Goal: Task Accomplishment & Management: Manage account settings

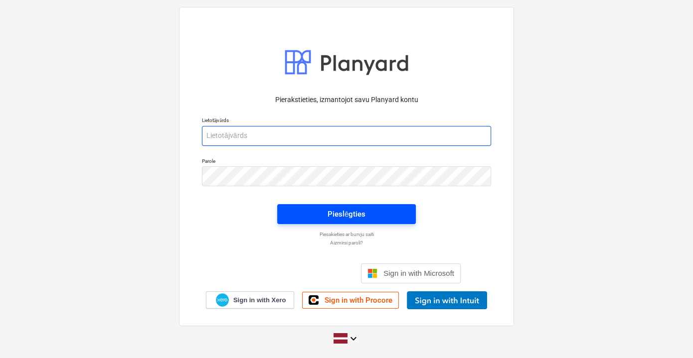
type input "[PERSON_NAME][EMAIL_ADDRESS][DOMAIN_NAME]"
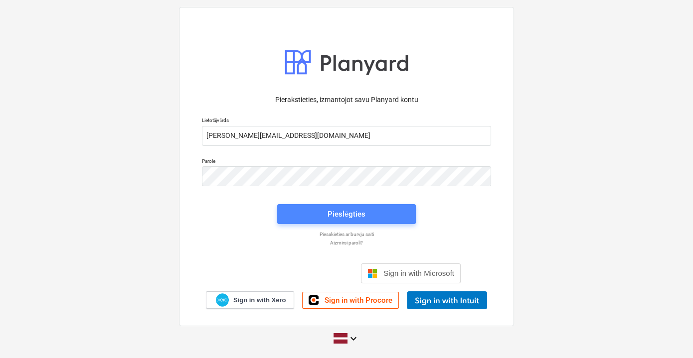
click at [353, 217] on div "Pieslēgties" at bounding box center [346, 214] width 38 height 13
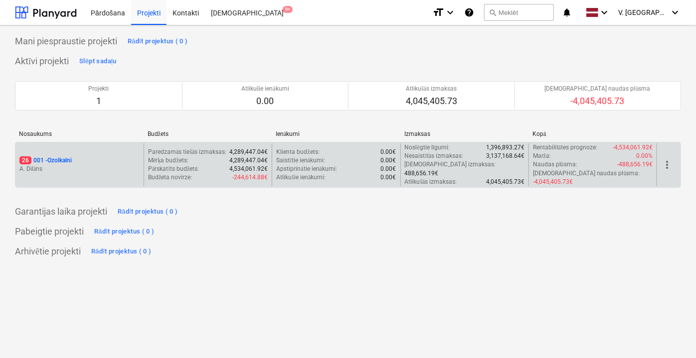
click at [139, 167] on p "A. Dilāns" at bounding box center [79, 169] width 120 height 8
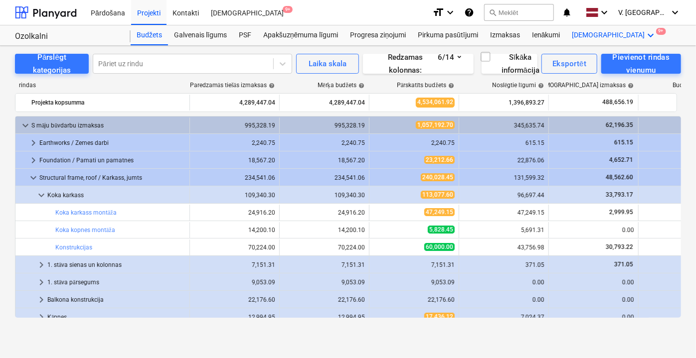
click at [586, 30] on div "Vairāk keyboard_arrow_down 9+" at bounding box center [614, 35] width 97 height 20
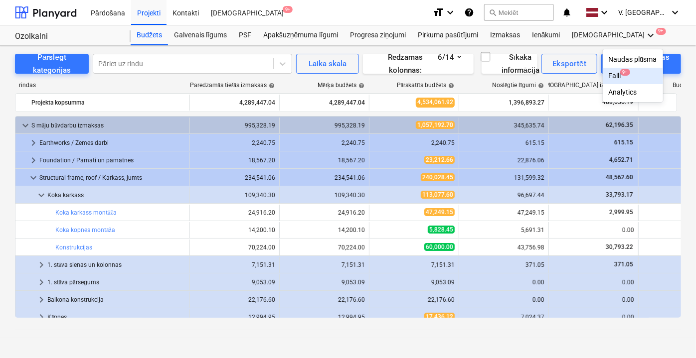
click at [603, 80] on div "Faili 9+" at bounding box center [633, 76] width 60 height 16
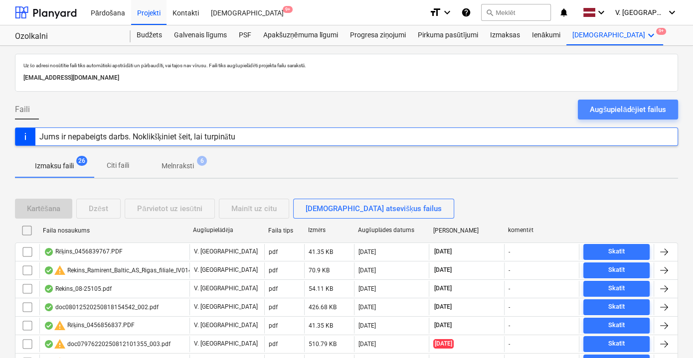
click at [599, 109] on div "Augšupielādējiet failus" at bounding box center [628, 109] width 76 height 13
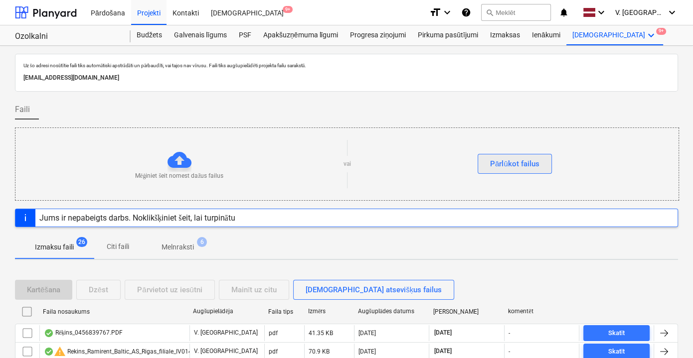
click at [522, 172] on button "Pārlūkot failus" at bounding box center [514, 164] width 74 height 20
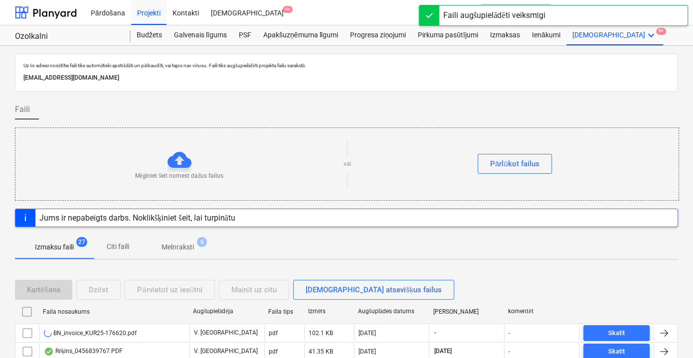
scroll to position [45, 0]
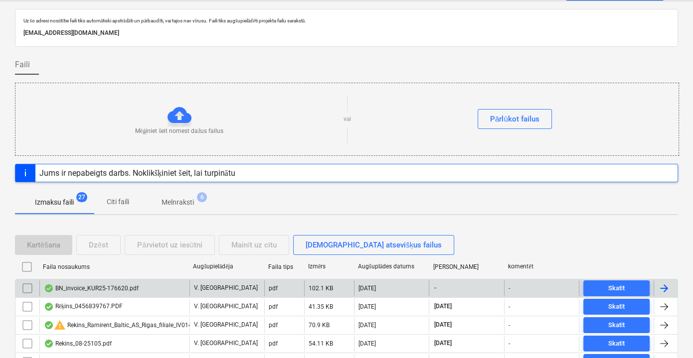
click at [172, 287] on div "BN_invoice_KUR25-176620.pdf" at bounding box center [114, 289] width 150 height 16
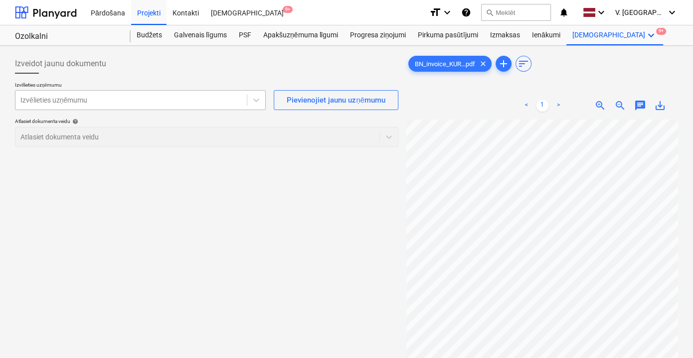
click at [246, 103] on div "Izvēlieties uzņēmumu" at bounding box center [130, 100] width 231 height 14
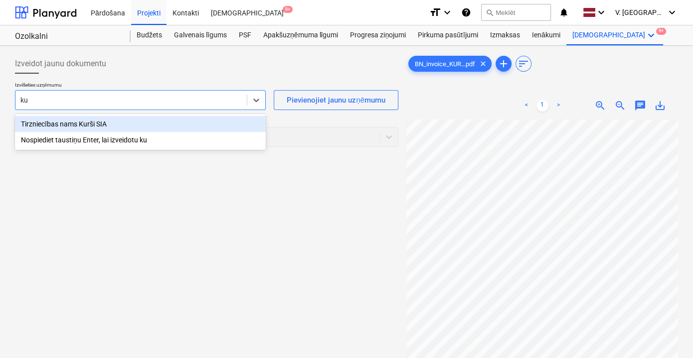
type input "kur"
click at [167, 122] on div "Tirzniecības nams Kurši SIA" at bounding box center [140, 124] width 251 height 16
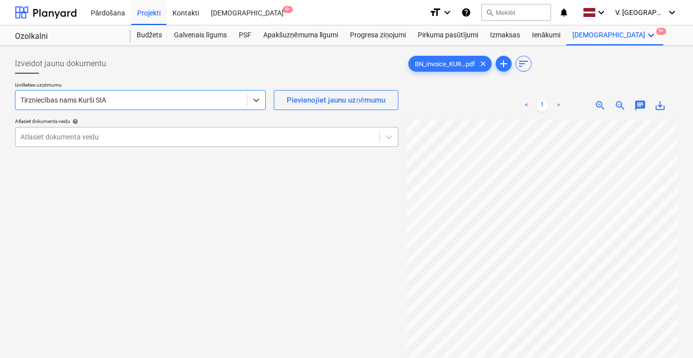
click at [168, 138] on div at bounding box center [197, 137] width 354 height 10
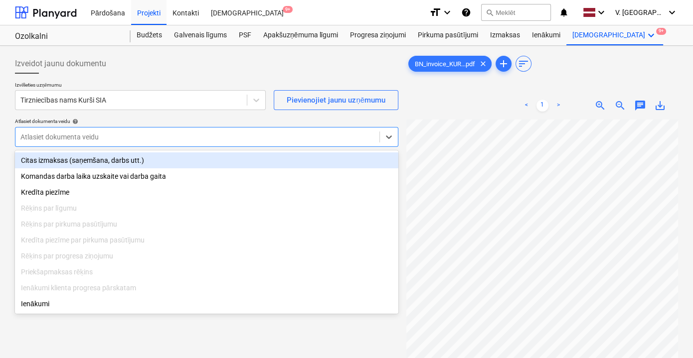
click at [160, 157] on div "Citas izmaksas (saņemšana, darbs utt.)" at bounding box center [206, 160] width 383 height 16
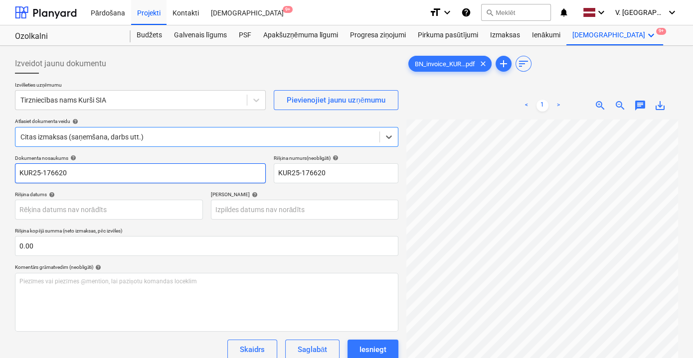
click at [172, 174] on input "KUR25-176620" at bounding box center [140, 173] width 251 height 20
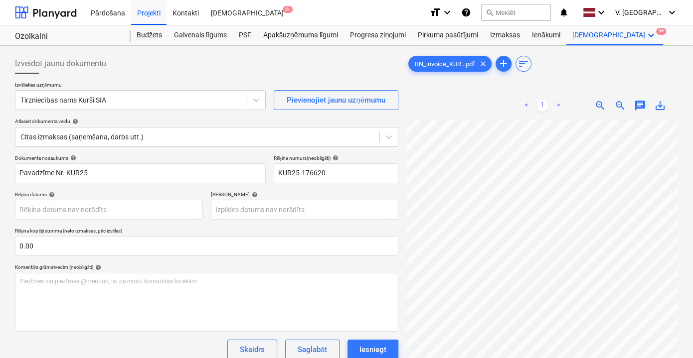
scroll to position [0, 30]
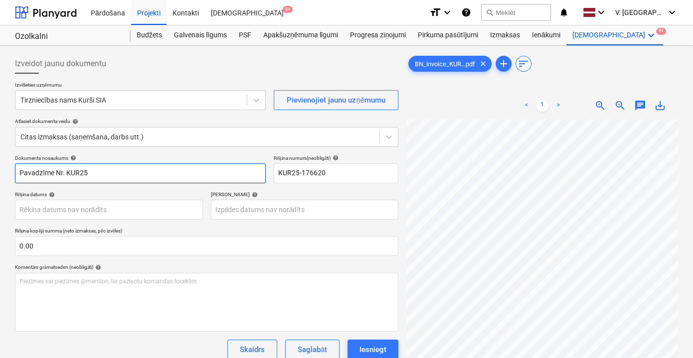
click at [137, 166] on input "Pavadzīme Nr. KUR25" at bounding box center [140, 173] width 251 height 20
type input "Pavadzīme Nr. KUR25-176620"
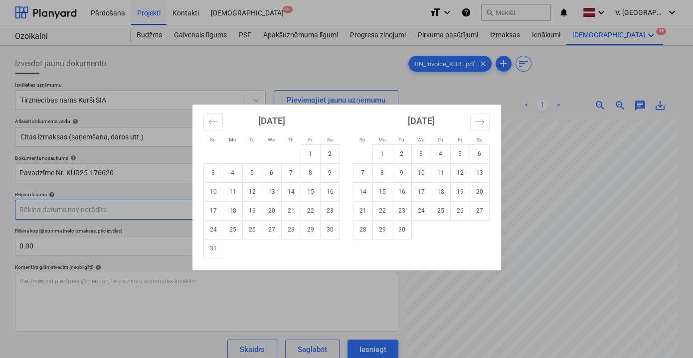
click at [134, 212] on body "Pārdošana Projekti Kontakti Iesūtne 9+ format_size keyboard_arrow_down help sea…" at bounding box center [346, 179] width 693 height 358
click at [290, 210] on td "21" at bounding box center [290, 210] width 19 height 19
type input "[DATE]"
click at [282, 208] on body "Pārdošana Projekti Kontakti Iesūtne 9+ format_size keyboard_arrow_down help sea…" at bounding box center [346, 179] width 693 height 358
click at [489, 127] on button "Move forward to switch to the next month." at bounding box center [479, 122] width 19 height 17
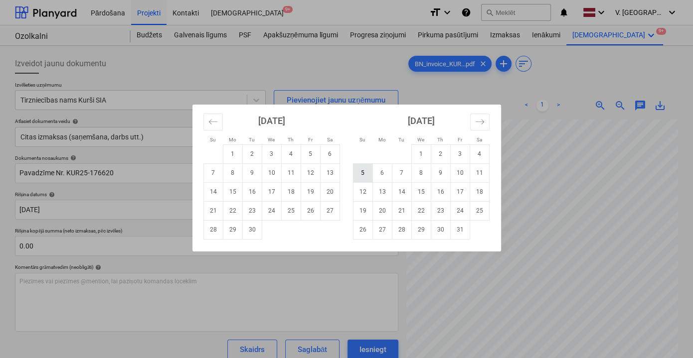
click at [368, 175] on td "5" at bounding box center [362, 172] width 19 height 19
type input "[DATE]"
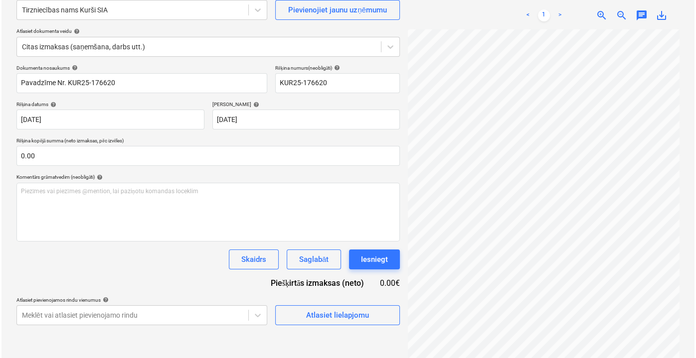
scroll to position [99, 0]
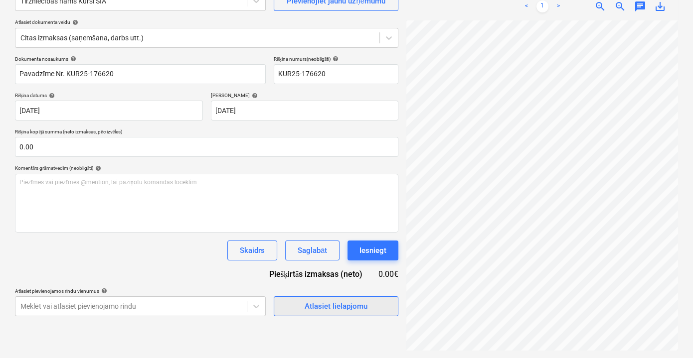
click at [326, 297] on button "Atlasiet lielapjomu" at bounding box center [336, 307] width 125 height 20
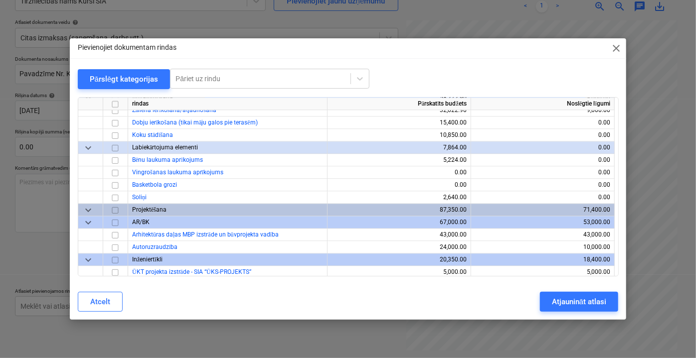
scroll to position [5001, 0]
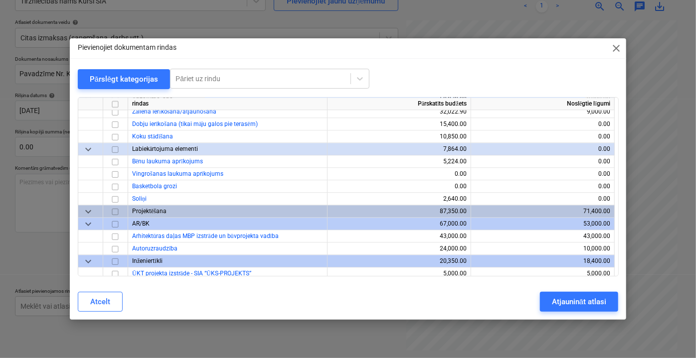
click at [88, 210] on span "keyboard_arrow_down" at bounding box center [88, 211] width 12 height 12
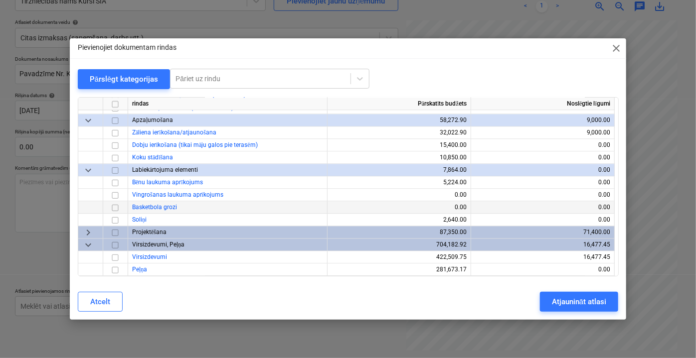
scroll to position [4979, 0]
click at [90, 168] on span "keyboard_arrow_down" at bounding box center [88, 170] width 12 height 12
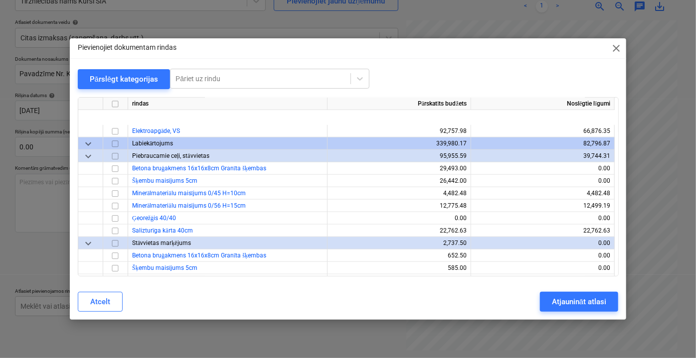
scroll to position [4159, 0]
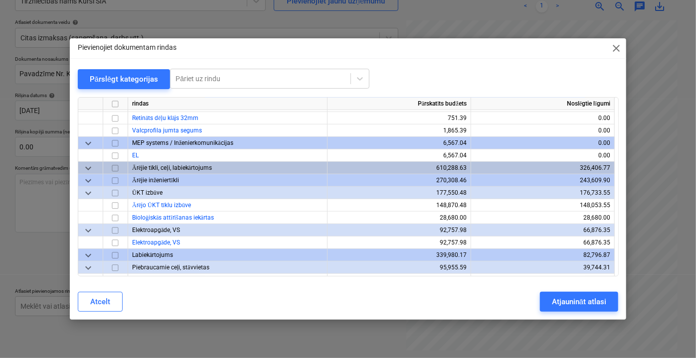
click at [92, 169] on span "keyboard_arrow_down" at bounding box center [88, 168] width 12 height 12
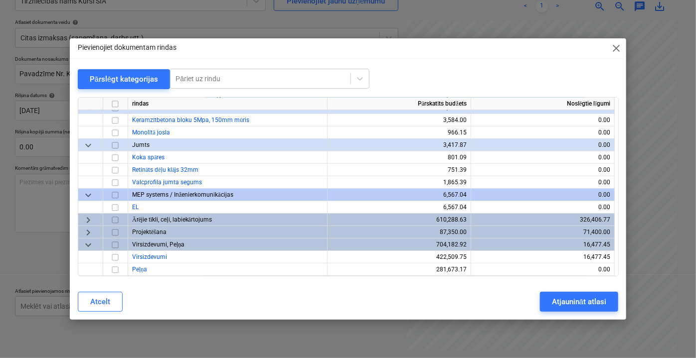
scroll to position [4107, 0]
click at [91, 193] on span "keyboard_arrow_down" at bounding box center [88, 195] width 12 height 12
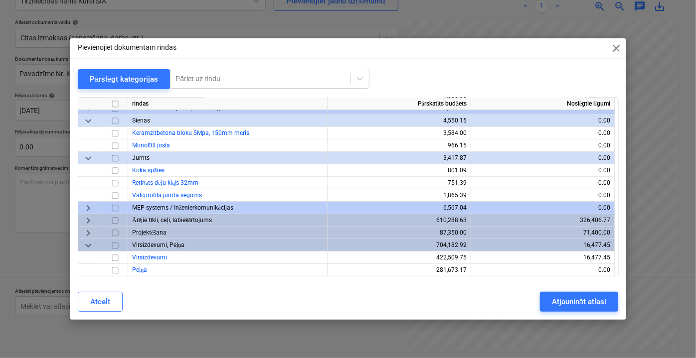
click at [84, 154] on span "keyboard_arrow_down" at bounding box center [88, 158] width 12 height 12
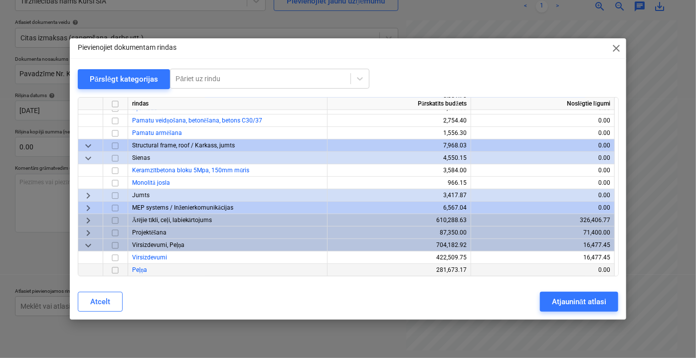
click at [92, 159] on span "keyboard_arrow_down" at bounding box center [88, 158] width 12 height 12
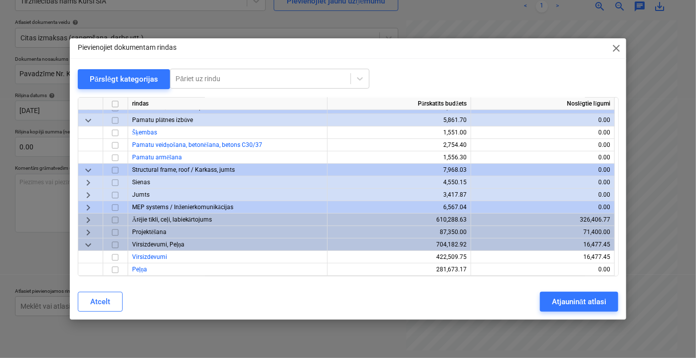
scroll to position [4032, 0]
click at [92, 168] on span "keyboard_arrow_down" at bounding box center [88, 170] width 12 height 12
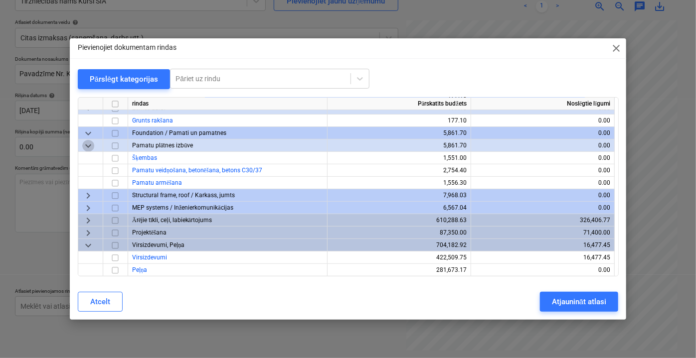
click at [89, 149] on span "keyboard_arrow_down" at bounding box center [88, 146] width 12 height 12
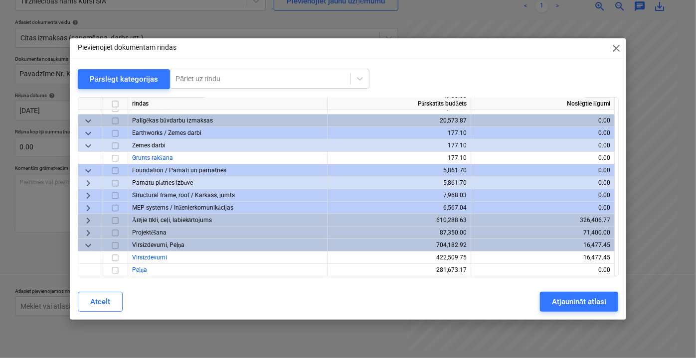
click at [89, 150] on span "keyboard_arrow_down" at bounding box center [88, 146] width 12 height 12
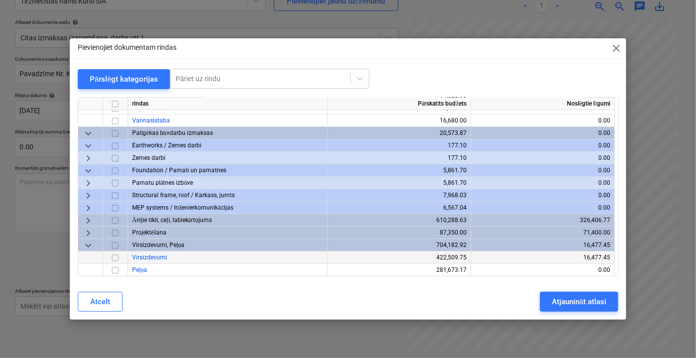
click at [89, 146] on span "keyboard_arrow_down" at bounding box center [88, 146] width 12 height 12
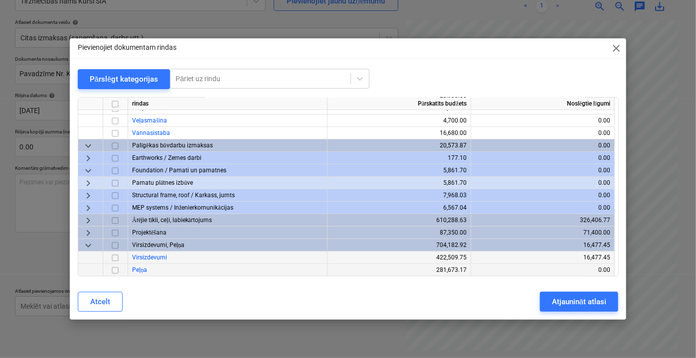
click at [89, 145] on span "keyboard_arrow_down" at bounding box center [88, 146] width 12 height 12
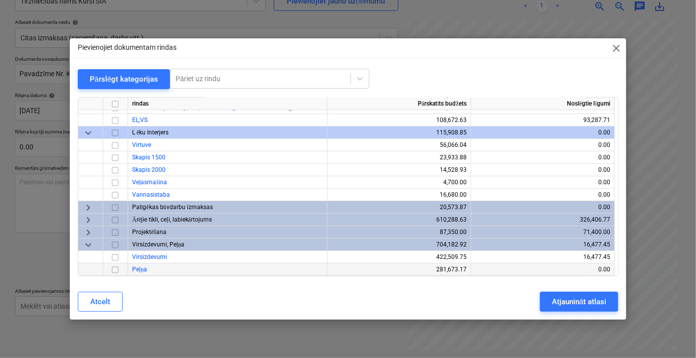
scroll to position [3883, 0]
click at [84, 131] on span "keyboard_arrow_down" at bounding box center [88, 133] width 12 height 12
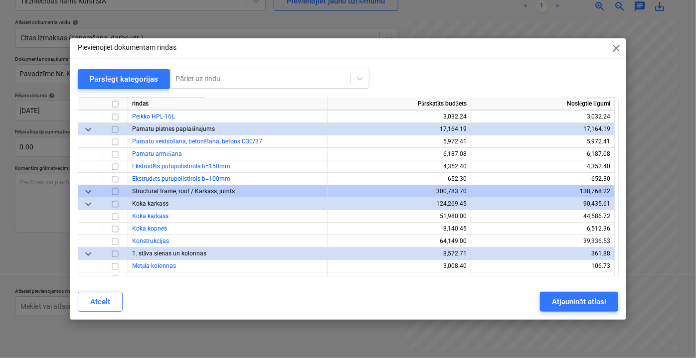
scroll to position [1918, 0]
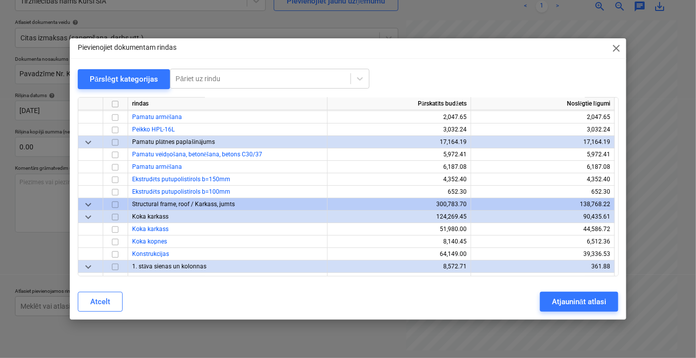
click at [94, 216] on div "keyboard_arrow_down" at bounding box center [90, 217] width 25 height 12
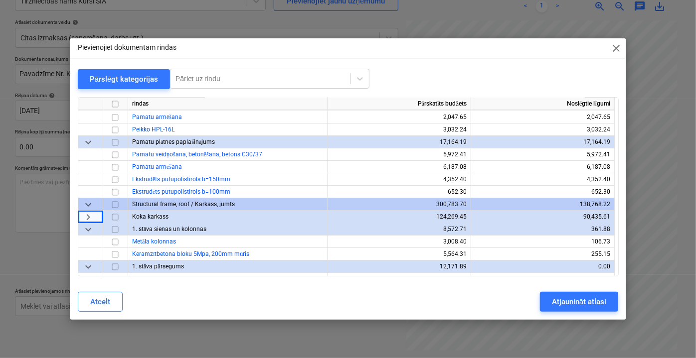
click at [88, 207] on span "keyboard_arrow_down" at bounding box center [88, 204] width 12 height 12
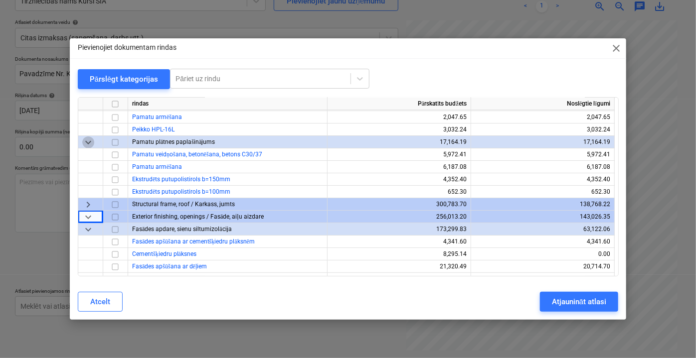
click at [87, 142] on span "keyboard_arrow_down" at bounding box center [88, 142] width 12 height 12
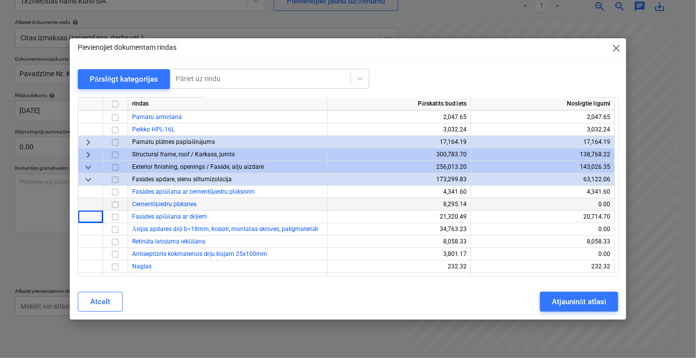
click at [90, 179] on span "keyboard_arrow_down" at bounding box center [88, 179] width 12 height 12
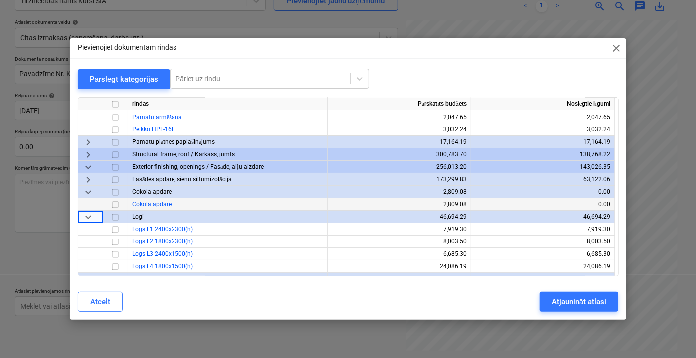
click at [92, 193] on span "keyboard_arrow_down" at bounding box center [88, 192] width 12 height 12
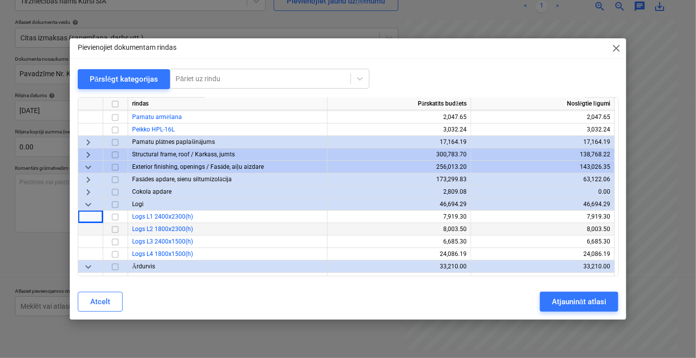
scroll to position [1963, 0]
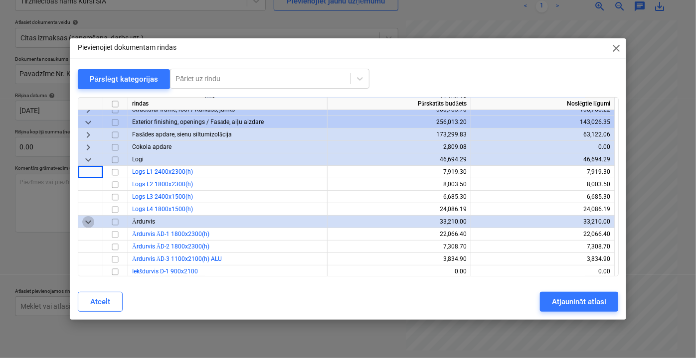
click at [88, 220] on span "keyboard_arrow_down" at bounding box center [88, 222] width 12 height 12
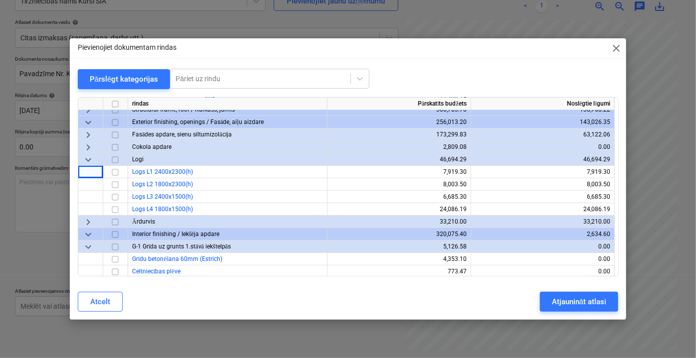
click at [85, 161] on span "keyboard_arrow_down" at bounding box center [88, 159] width 12 height 12
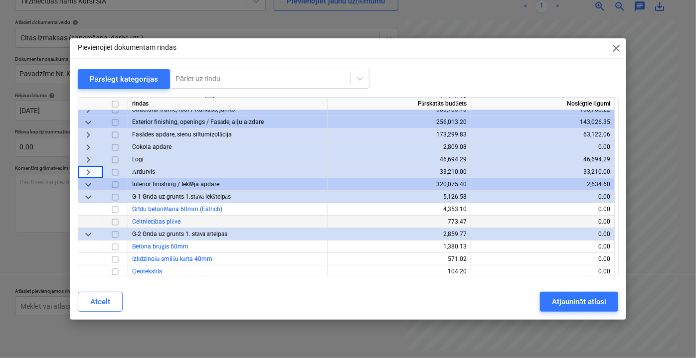
click at [86, 194] on span "keyboard_arrow_down" at bounding box center [88, 197] width 12 height 12
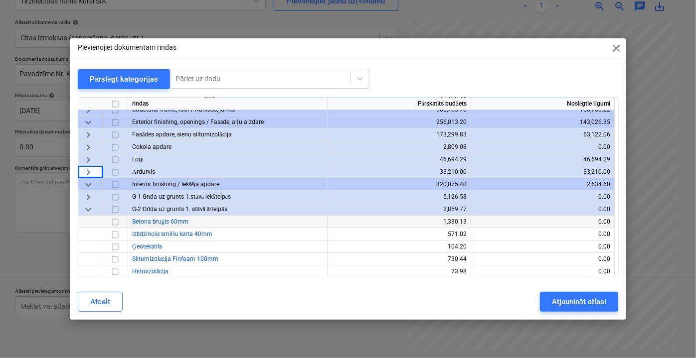
click at [86, 211] on span "keyboard_arrow_down" at bounding box center [88, 209] width 12 height 12
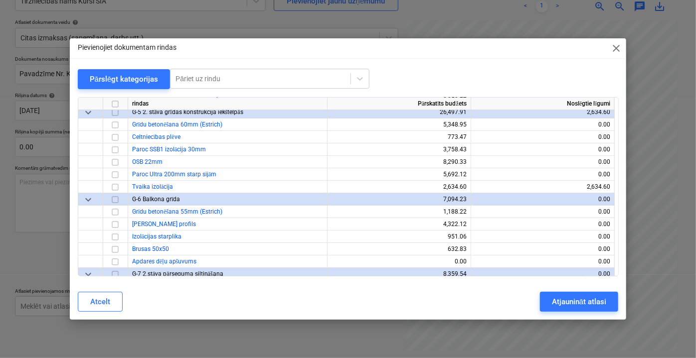
scroll to position [2099, 0]
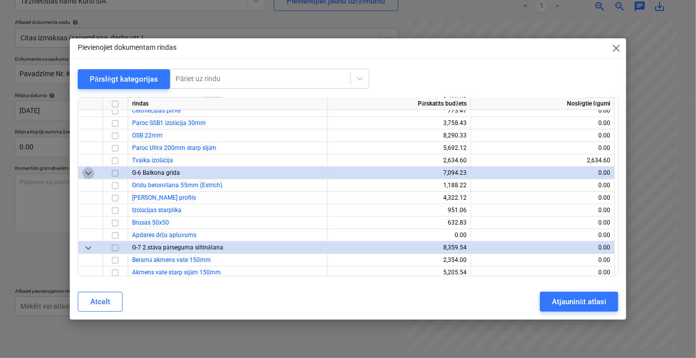
click at [89, 174] on span "keyboard_arrow_down" at bounding box center [88, 173] width 12 height 12
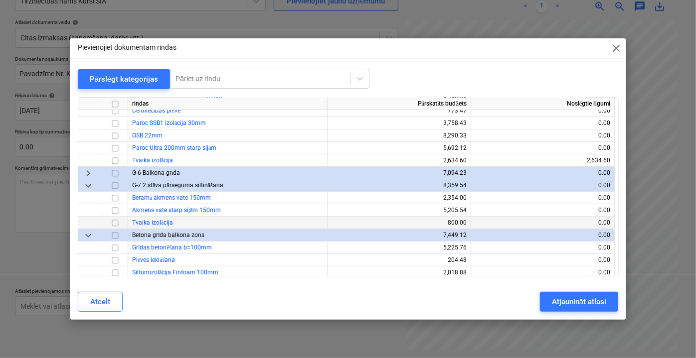
click at [88, 232] on span "keyboard_arrow_down" at bounding box center [88, 235] width 12 height 12
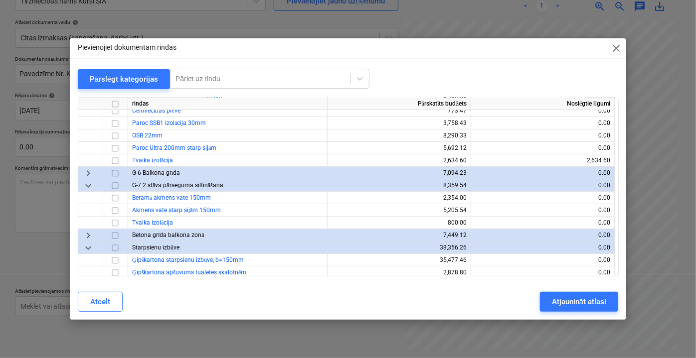
click at [91, 185] on span "keyboard_arrow_down" at bounding box center [88, 185] width 12 height 12
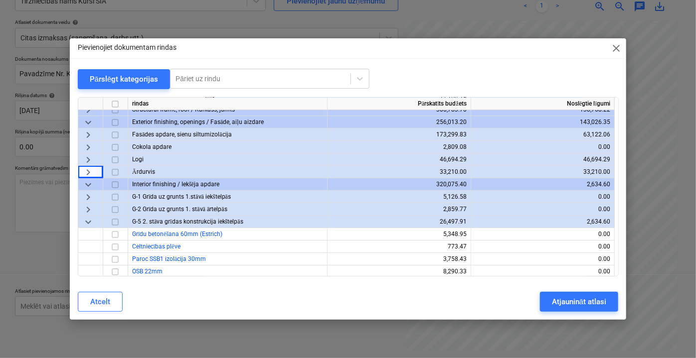
click at [89, 222] on span "keyboard_arrow_down" at bounding box center [88, 222] width 12 height 12
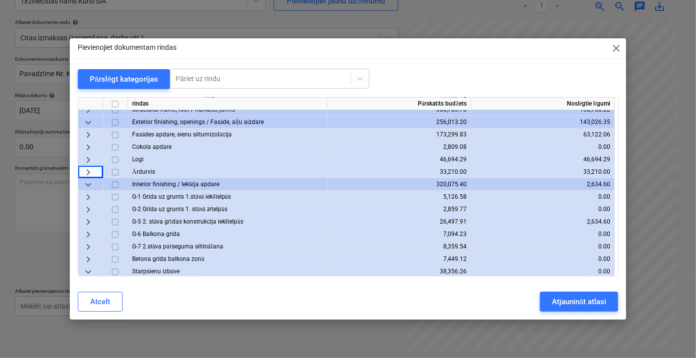
scroll to position [1782, 0]
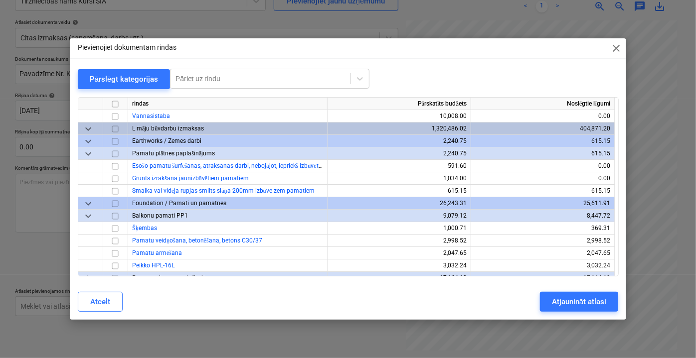
click at [92, 214] on span "keyboard_arrow_down" at bounding box center [88, 216] width 12 height 12
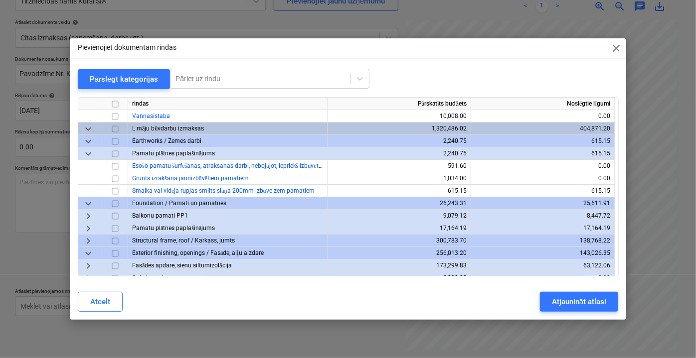
click at [88, 153] on span "keyboard_arrow_down" at bounding box center [88, 154] width 12 height 12
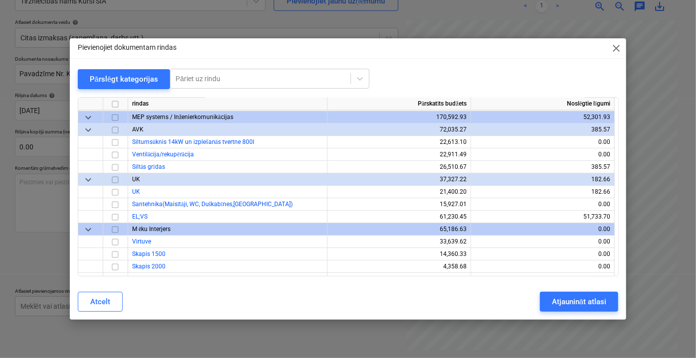
scroll to position [1600, 0]
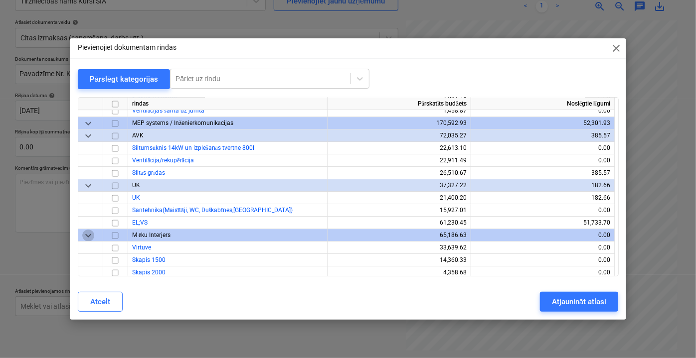
click at [90, 238] on span "keyboard_arrow_down" at bounding box center [88, 235] width 12 height 12
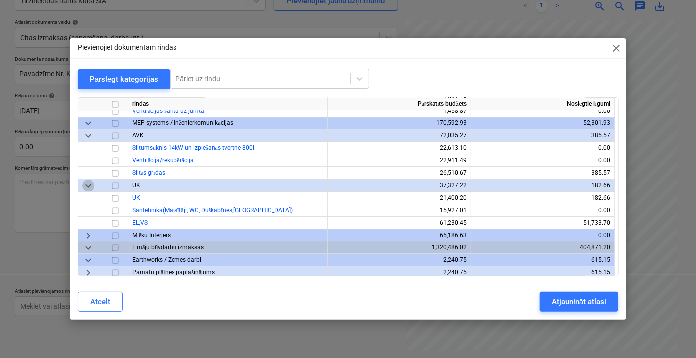
click at [89, 185] on span "keyboard_arrow_down" at bounding box center [88, 185] width 12 height 12
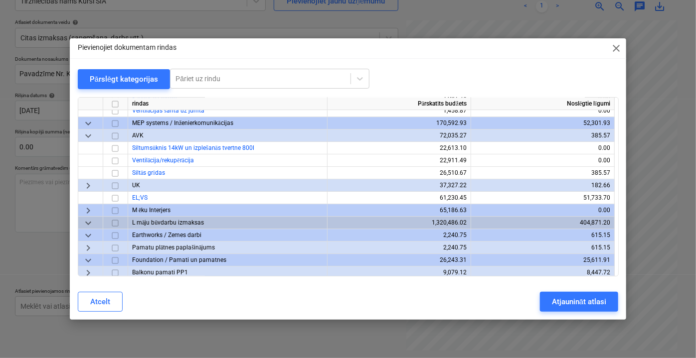
click at [85, 137] on span "keyboard_arrow_down" at bounding box center [88, 136] width 12 height 12
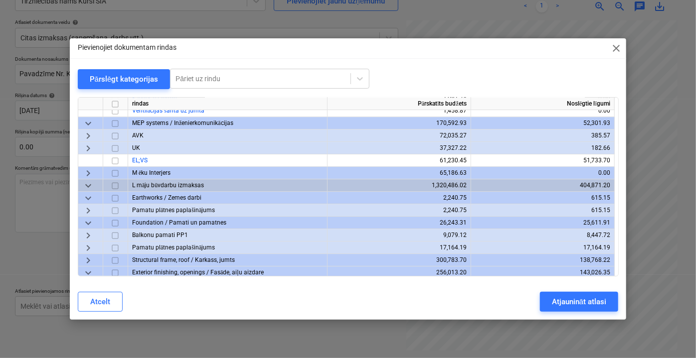
scroll to position [1510, 0]
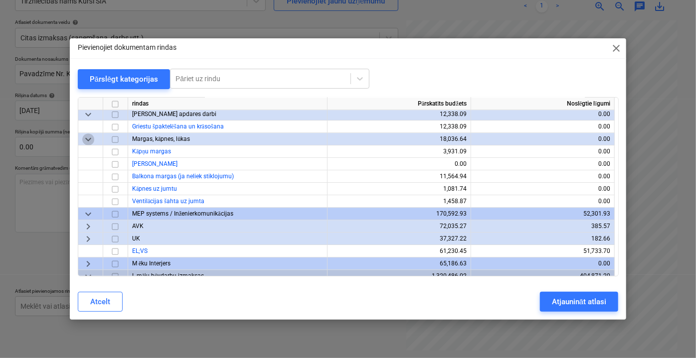
click at [86, 138] on span "keyboard_arrow_down" at bounding box center [88, 139] width 12 height 12
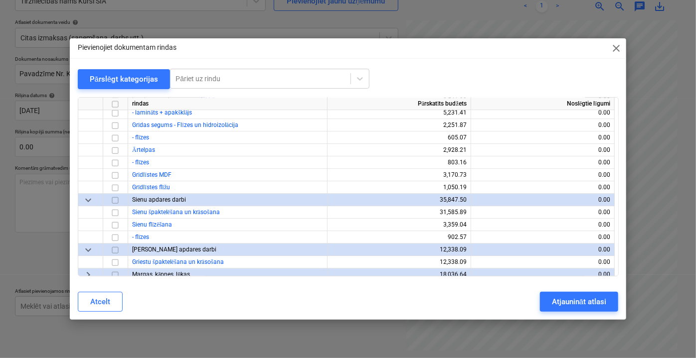
click at [92, 202] on span "keyboard_arrow_down" at bounding box center [88, 200] width 12 height 12
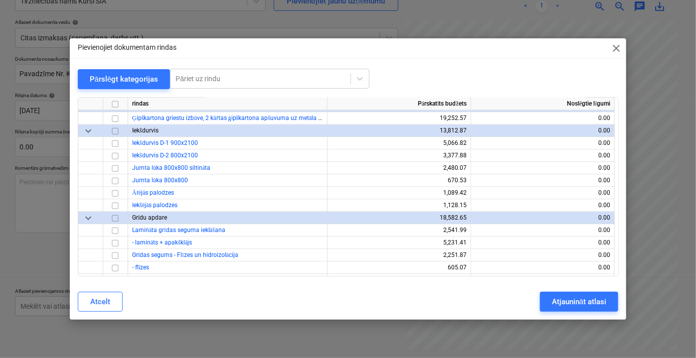
scroll to position [1238, 0]
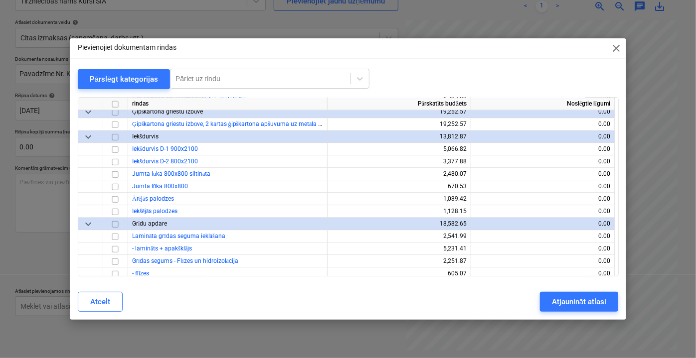
click at [91, 220] on span "keyboard_arrow_down" at bounding box center [88, 224] width 12 height 12
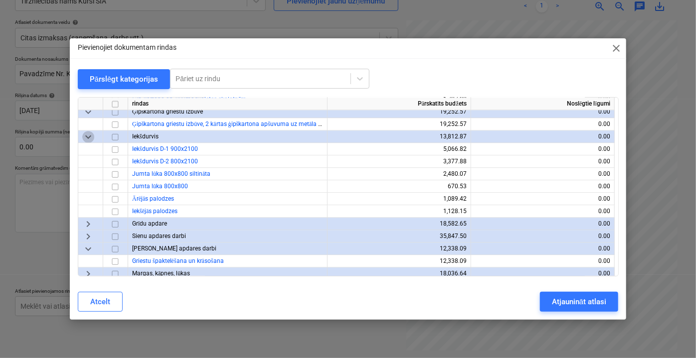
click at [87, 137] on span "keyboard_arrow_down" at bounding box center [88, 137] width 12 height 12
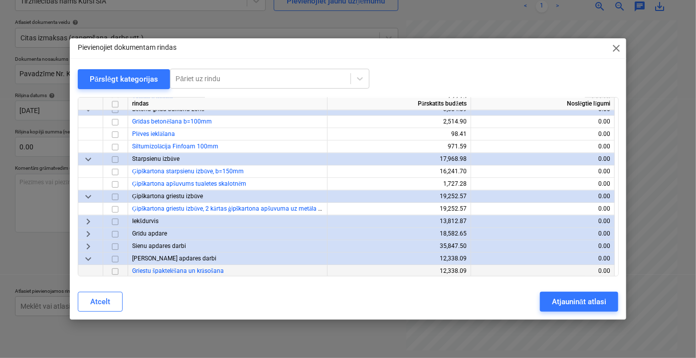
scroll to position [1147, 0]
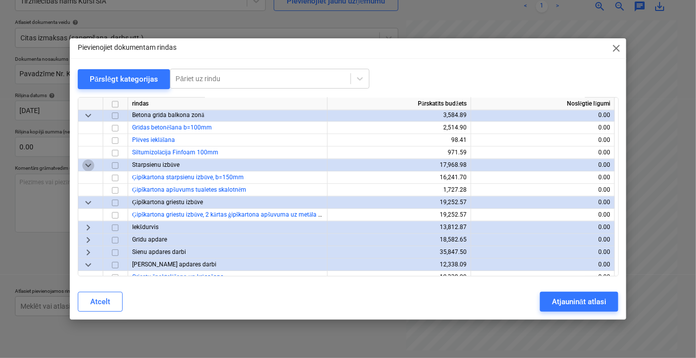
click at [89, 161] on span "keyboard_arrow_down" at bounding box center [88, 165] width 12 height 12
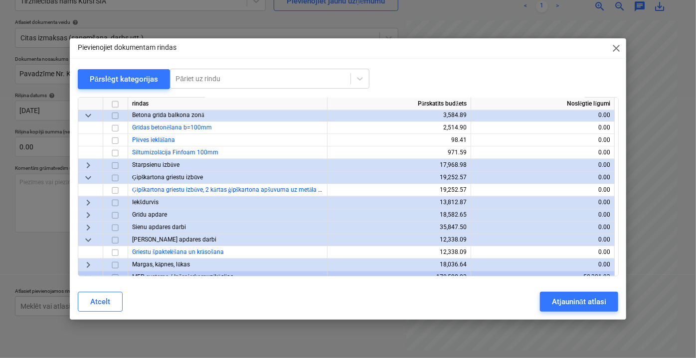
click at [87, 115] on span "keyboard_arrow_down" at bounding box center [88, 115] width 12 height 12
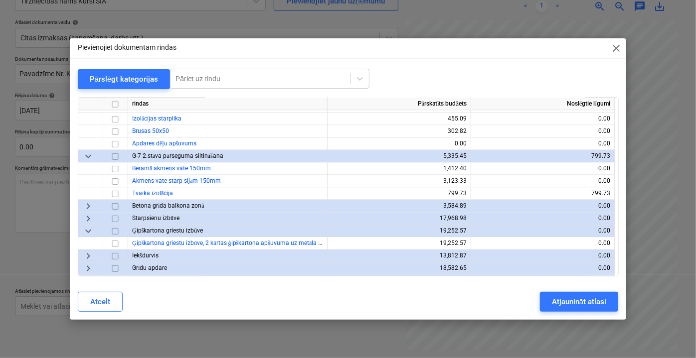
click at [93, 153] on span "keyboard_arrow_down" at bounding box center [88, 156] width 12 height 12
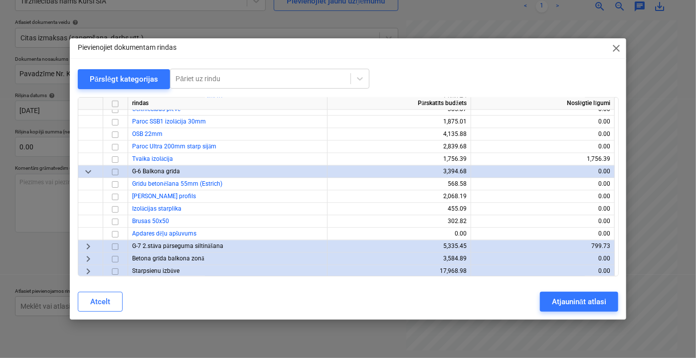
click at [89, 170] on span "keyboard_arrow_down" at bounding box center [88, 172] width 12 height 12
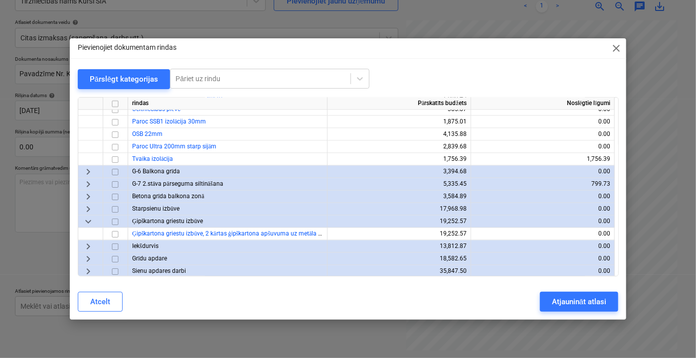
scroll to position [876, 0]
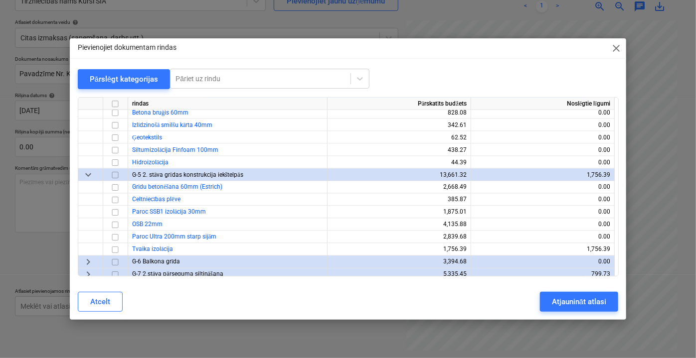
click at [88, 175] on span "keyboard_arrow_down" at bounding box center [88, 175] width 12 height 12
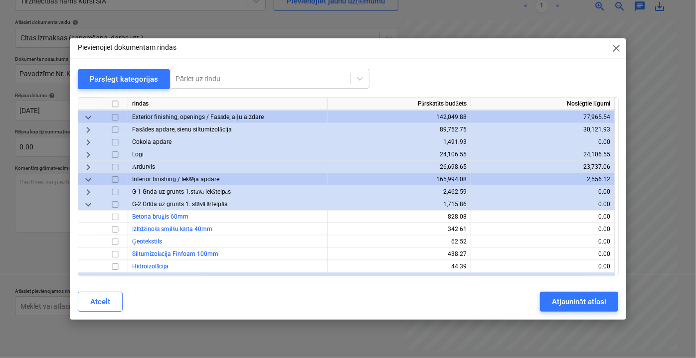
scroll to position [740, 0]
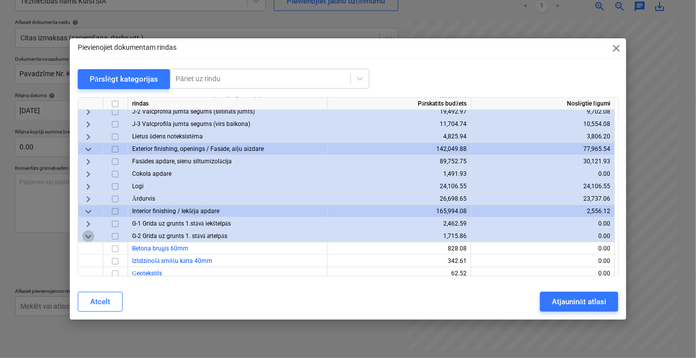
click at [89, 237] on span "keyboard_arrow_down" at bounding box center [88, 236] width 12 height 12
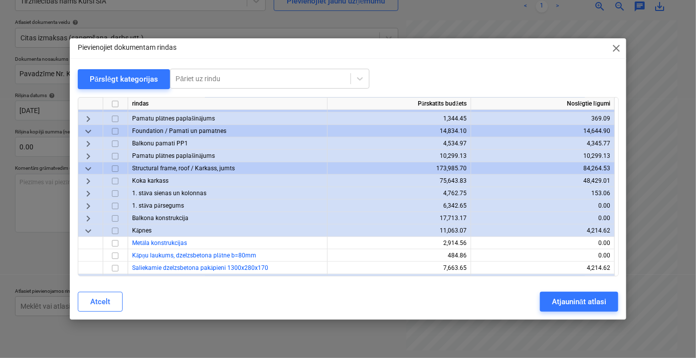
click at [89, 229] on span "keyboard_arrow_down" at bounding box center [88, 231] width 12 height 12
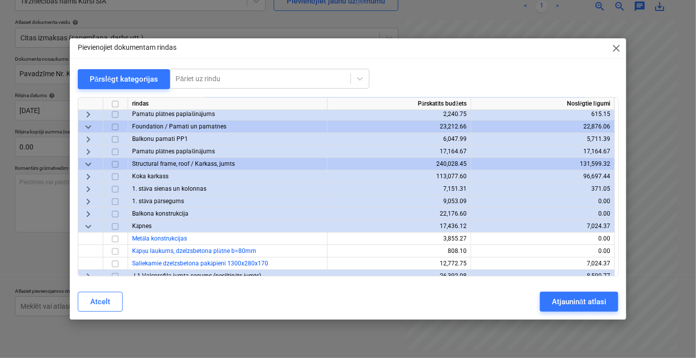
scroll to position [0, 0]
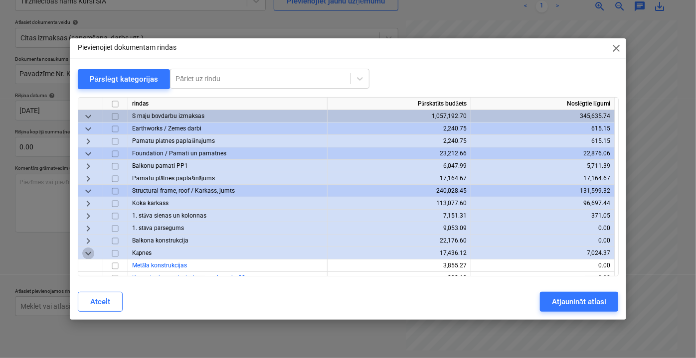
click at [88, 250] on span "keyboard_arrow_down" at bounding box center [88, 253] width 12 height 12
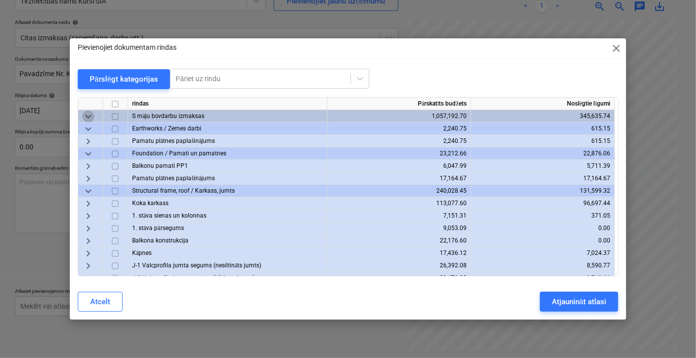
click at [86, 115] on span "keyboard_arrow_down" at bounding box center [88, 116] width 12 height 12
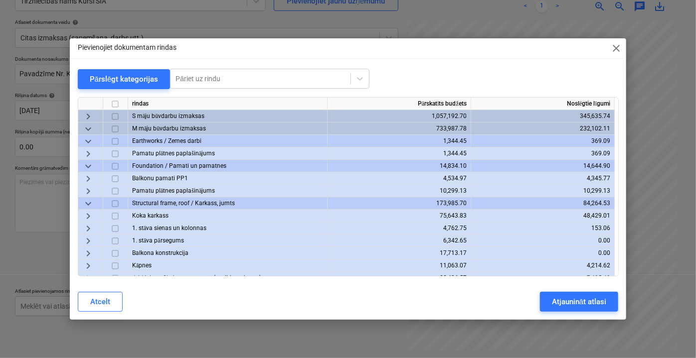
click at [89, 144] on span "keyboard_arrow_down" at bounding box center [88, 141] width 12 height 12
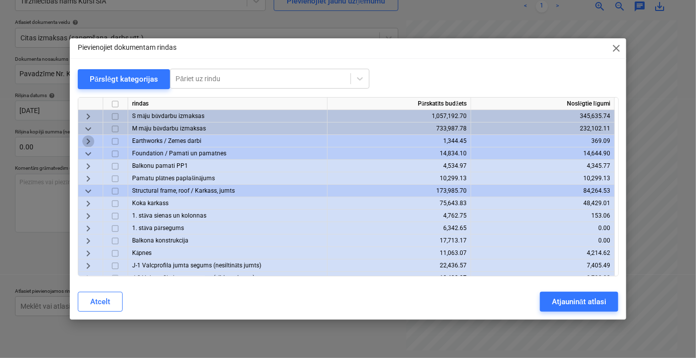
click at [88, 144] on span "keyboard_arrow_right" at bounding box center [88, 141] width 12 height 12
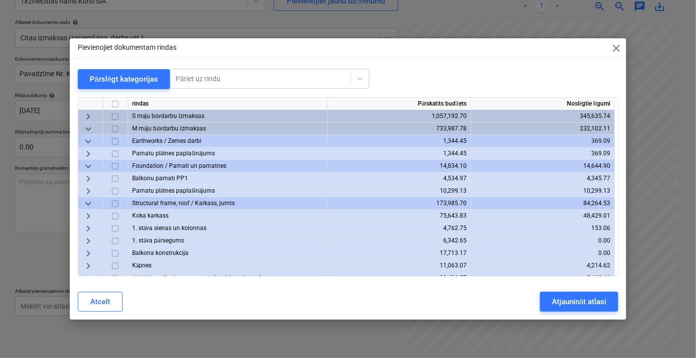
click at [88, 144] on span "keyboard_arrow_down" at bounding box center [88, 141] width 12 height 12
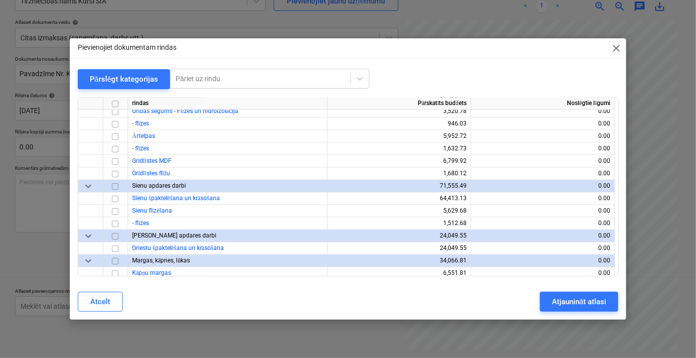
scroll to position [1204, 0]
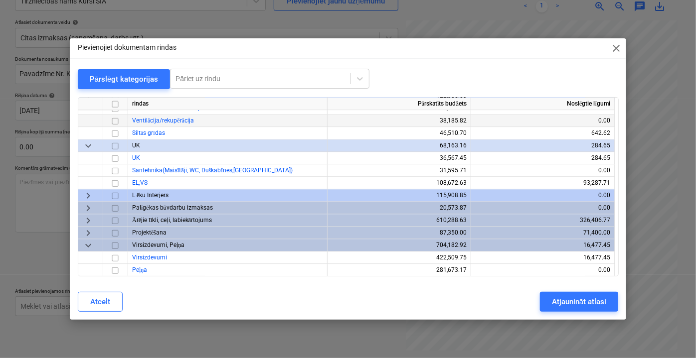
click at [84, 145] on span "keyboard_arrow_down" at bounding box center [88, 146] width 12 height 12
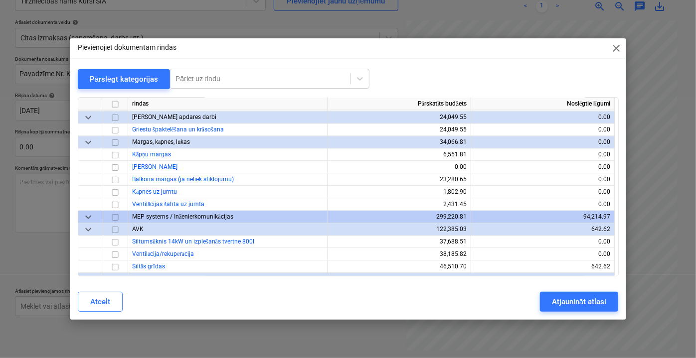
scroll to position [1043, 0]
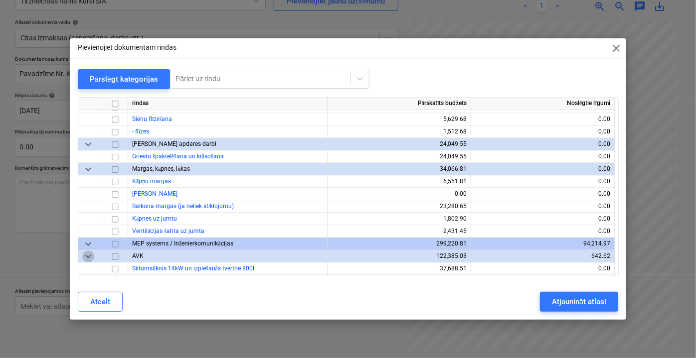
click at [90, 257] on span "keyboard_arrow_down" at bounding box center [88, 257] width 12 height 12
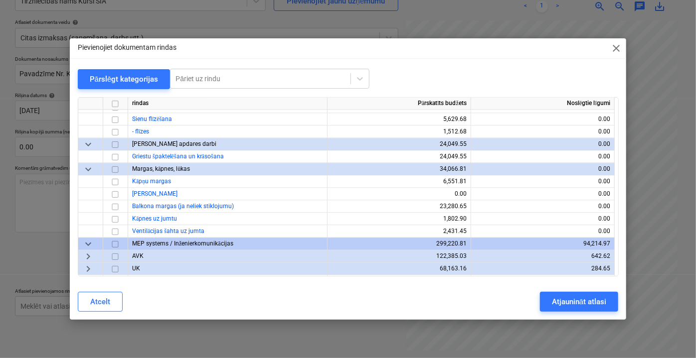
click at [88, 168] on span "keyboard_arrow_down" at bounding box center [88, 169] width 12 height 12
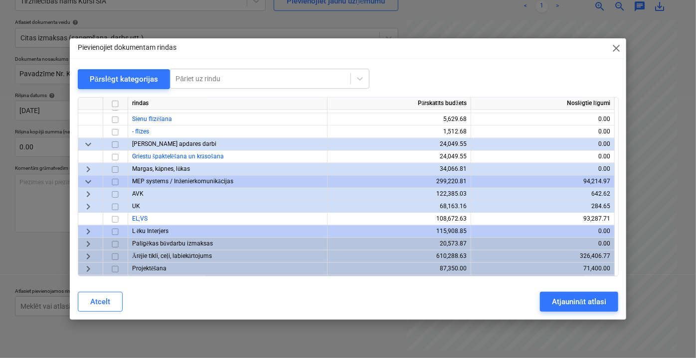
click at [90, 145] on span "keyboard_arrow_down" at bounding box center [88, 145] width 12 height 12
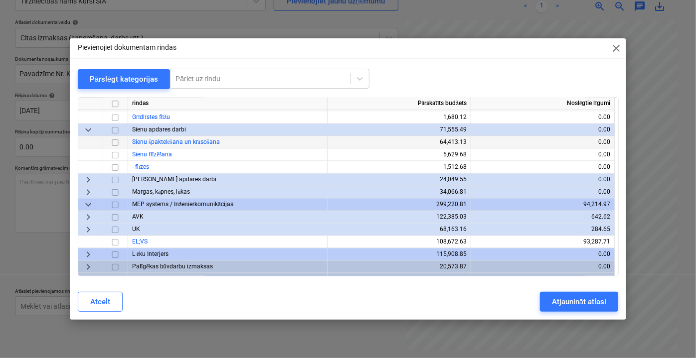
scroll to position [953, 0]
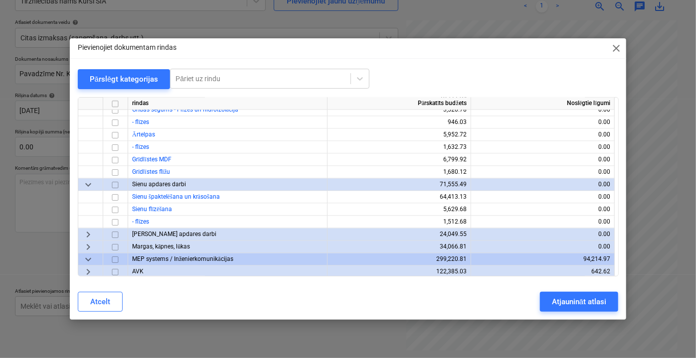
click at [90, 184] on span "keyboard_arrow_down" at bounding box center [88, 185] width 12 height 12
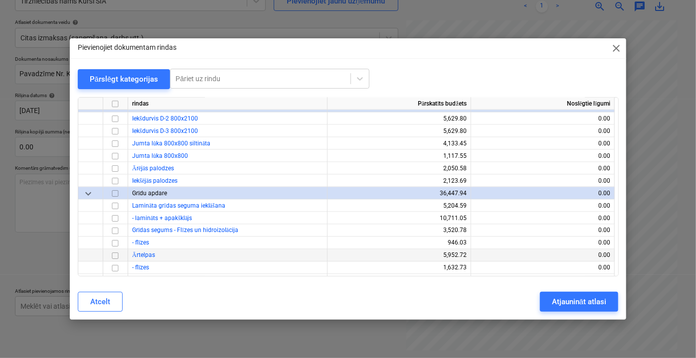
scroll to position [817, 0]
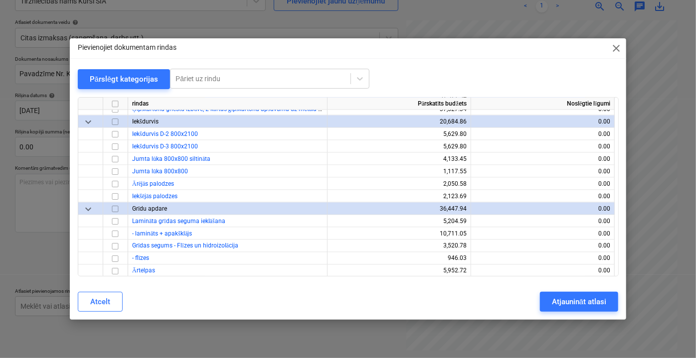
click at [89, 207] on span "keyboard_arrow_down" at bounding box center [88, 209] width 12 height 12
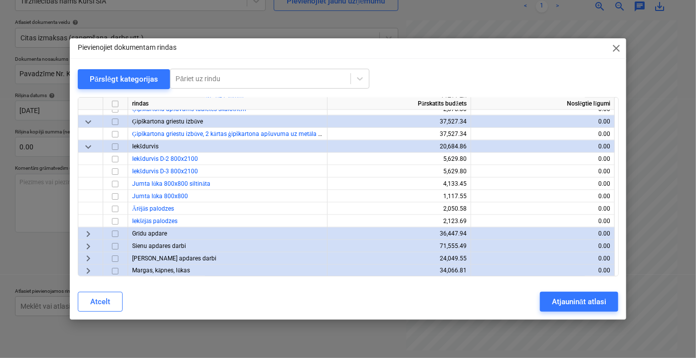
scroll to position [771, 0]
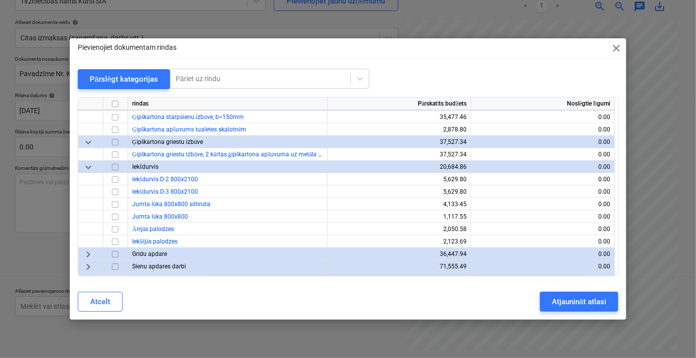
click at [90, 167] on span "keyboard_arrow_down" at bounding box center [88, 167] width 12 height 12
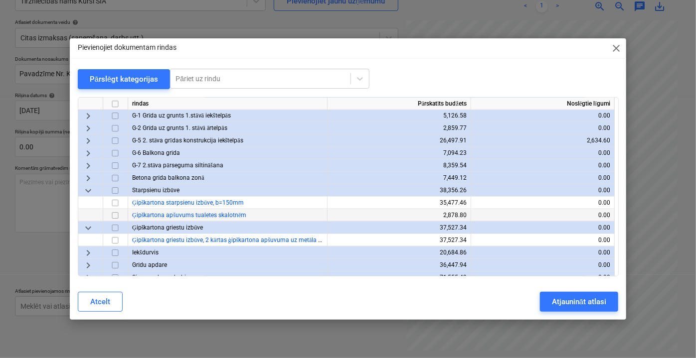
scroll to position [681, 0]
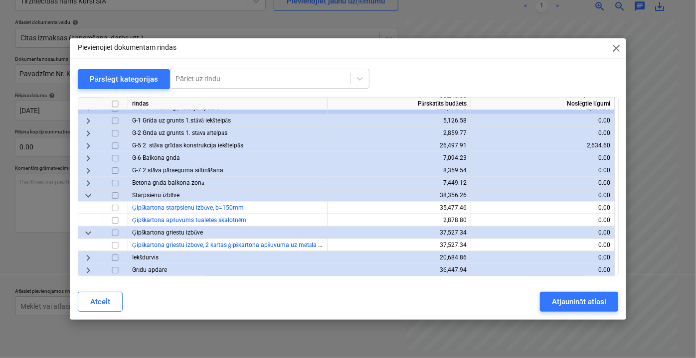
click at [92, 232] on span "keyboard_arrow_down" at bounding box center [88, 233] width 12 height 12
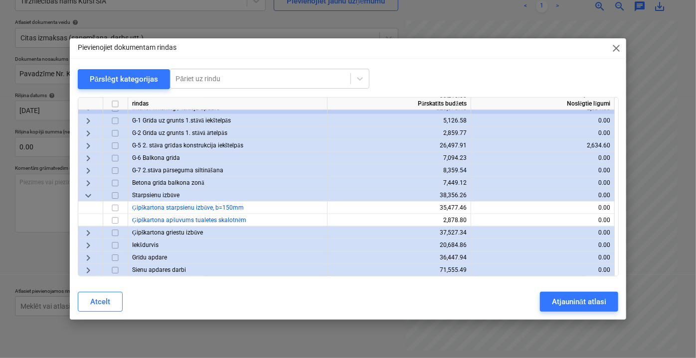
click at [85, 196] on span "keyboard_arrow_down" at bounding box center [88, 195] width 12 height 12
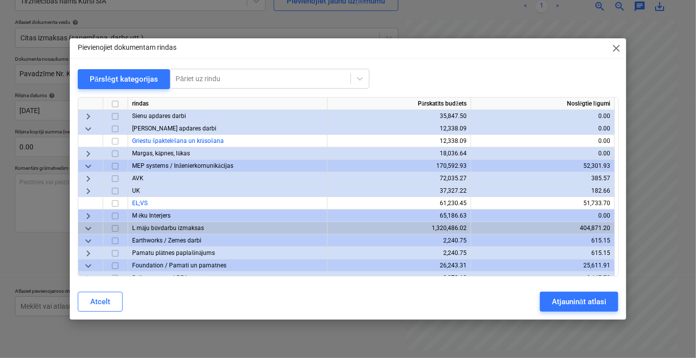
scroll to position [409, 0]
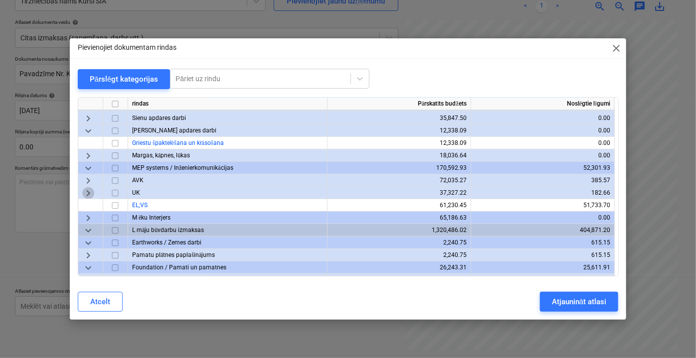
click at [83, 193] on span "keyboard_arrow_right" at bounding box center [88, 193] width 12 height 12
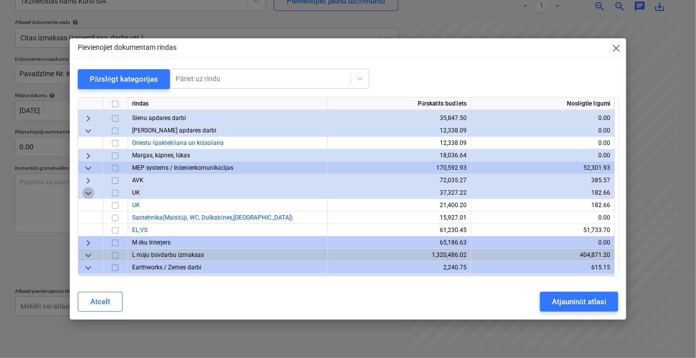
click at [83, 193] on span "keyboard_arrow_down" at bounding box center [88, 193] width 12 height 12
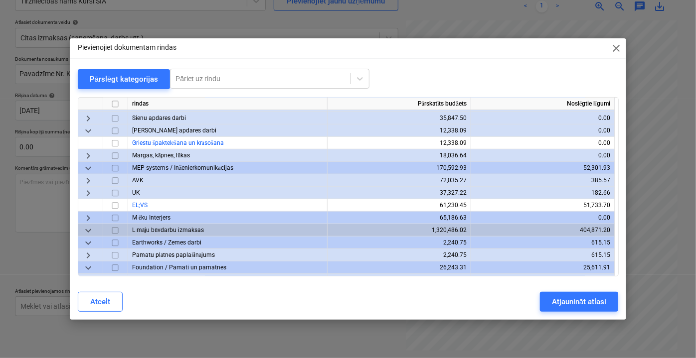
click at [93, 129] on span "keyboard_arrow_down" at bounding box center [88, 131] width 12 height 12
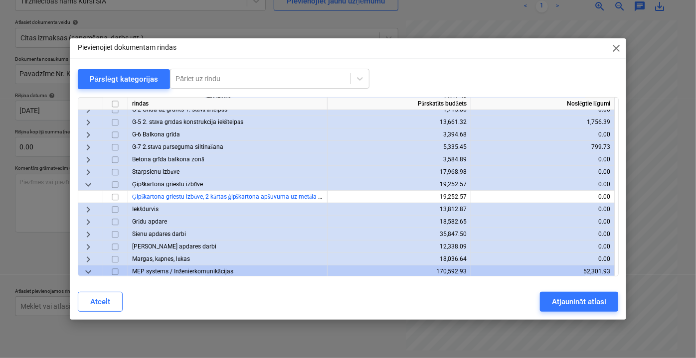
scroll to position [273, 0]
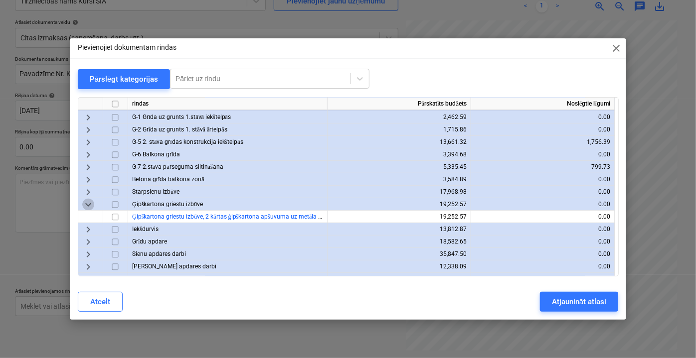
click at [91, 204] on span "keyboard_arrow_down" at bounding box center [88, 204] width 12 height 12
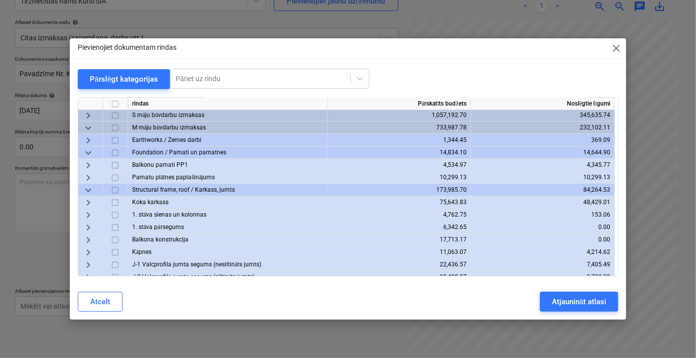
scroll to position [0, 0]
click at [91, 127] on span "keyboard_arrow_down" at bounding box center [88, 129] width 12 height 12
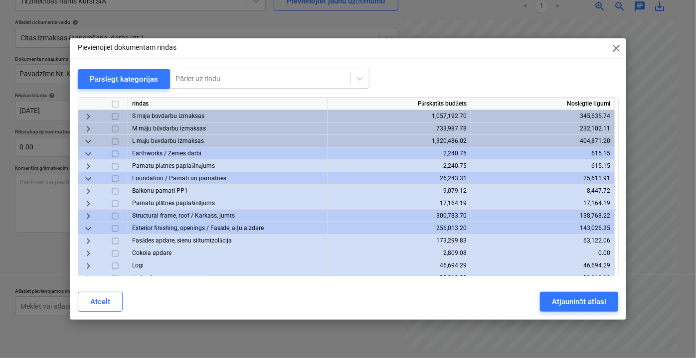
click at [89, 152] on span "keyboard_arrow_down" at bounding box center [88, 154] width 12 height 12
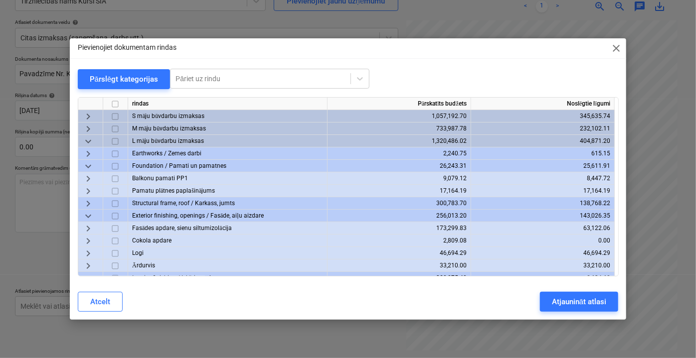
click at [90, 165] on span "keyboard_arrow_down" at bounding box center [88, 166] width 12 height 12
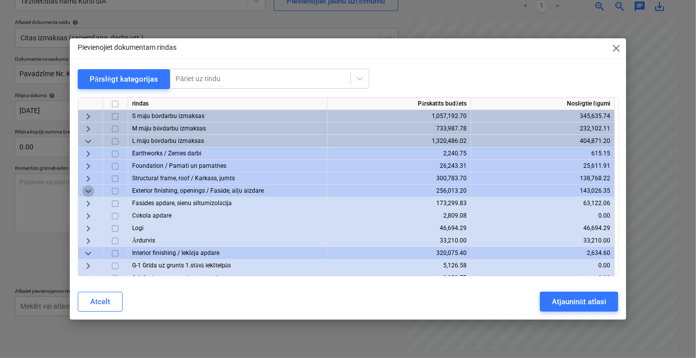
click at [88, 188] on span "keyboard_arrow_down" at bounding box center [88, 191] width 12 height 12
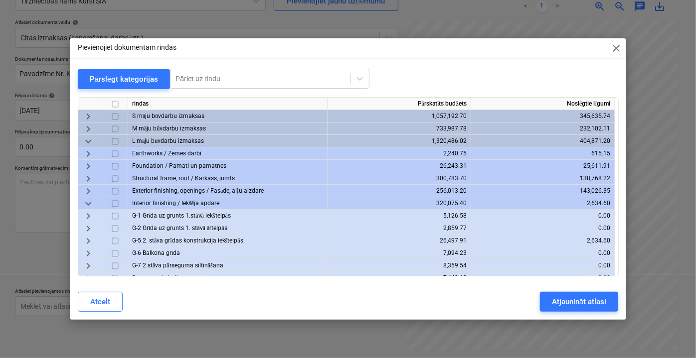
click at [89, 202] on span "keyboard_arrow_down" at bounding box center [88, 203] width 12 height 12
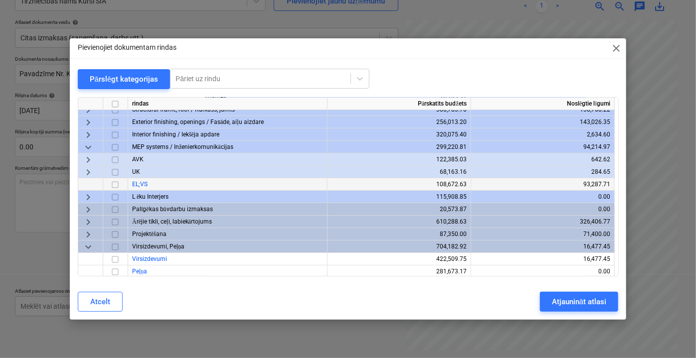
scroll to position [70, 0]
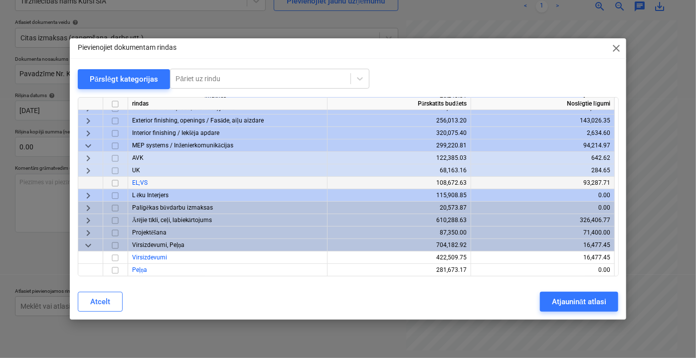
click at [88, 154] on span "keyboard_arrow_right" at bounding box center [88, 158] width 12 height 12
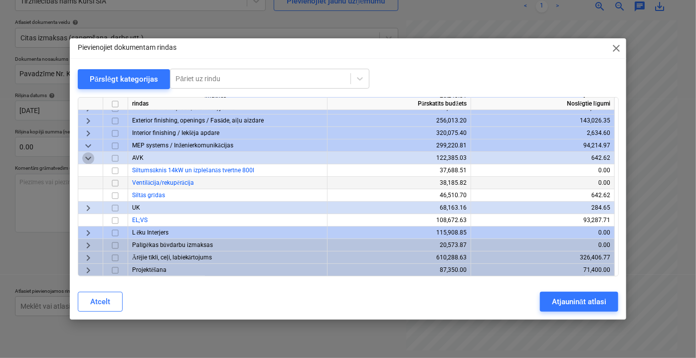
click at [90, 157] on span "keyboard_arrow_down" at bounding box center [88, 158] width 12 height 12
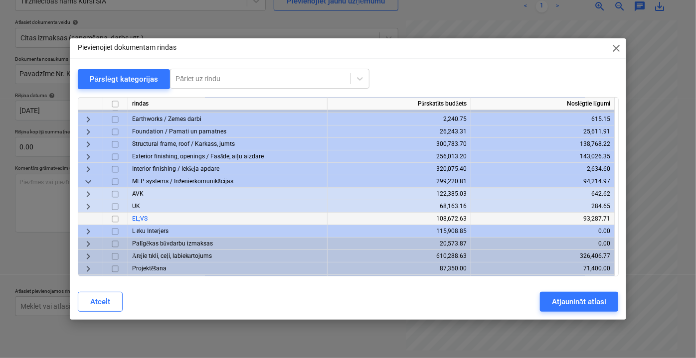
scroll to position [0, 0]
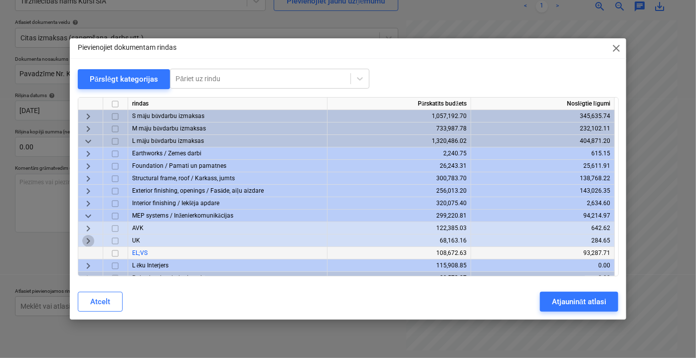
click at [88, 239] on span "keyboard_arrow_right" at bounding box center [88, 241] width 12 height 12
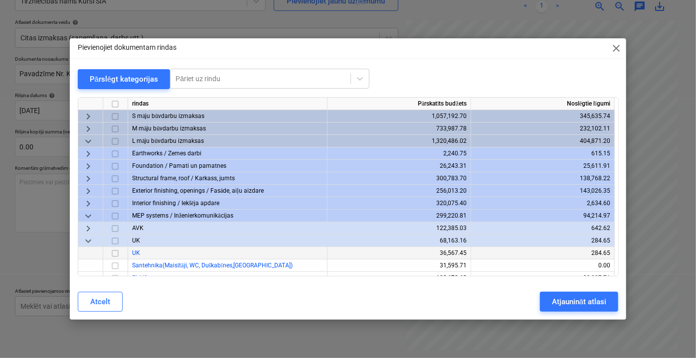
click at [88, 241] on span "keyboard_arrow_down" at bounding box center [88, 241] width 12 height 12
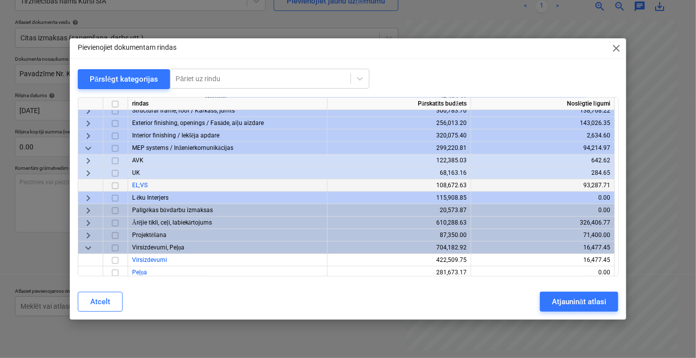
scroll to position [70, 0]
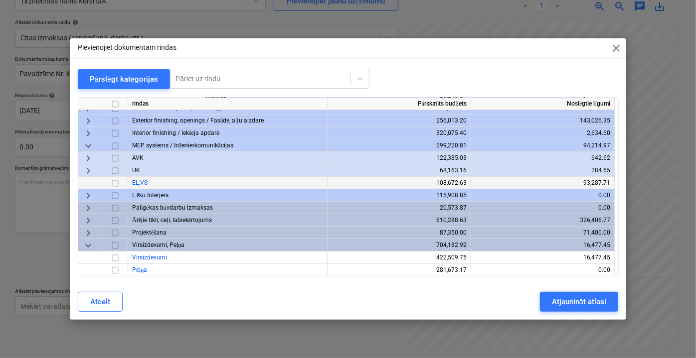
click at [89, 171] on span "keyboard_arrow_right" at bounding box center [88, 170] width 12 height 12
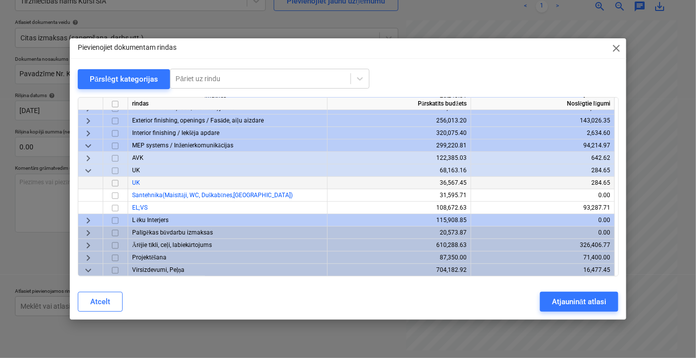
click at [89, 171] on span "keyboard_arrow_down" at bounding box center [88, 170] width 12 height 12
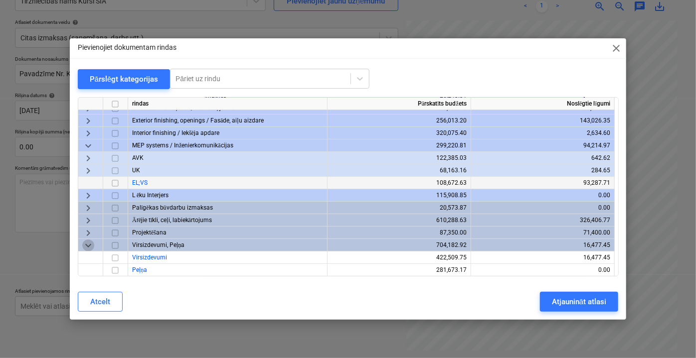
click at [92, 248] on span "keyboard_arrow_down" at bounding box center [88, 245] width 12 height 12
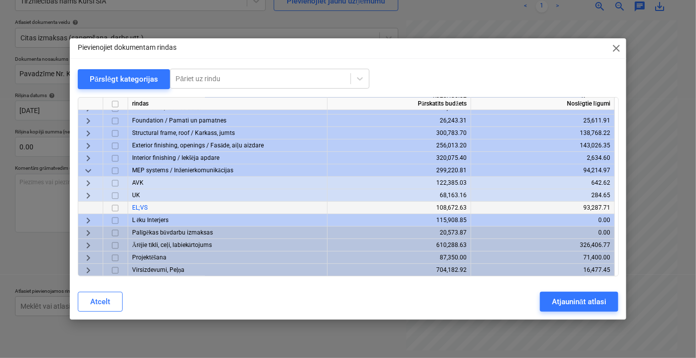
click at [89, 194] on span "keyboard_arrow_right" at bounding box center [88, 195] width 12 height 12
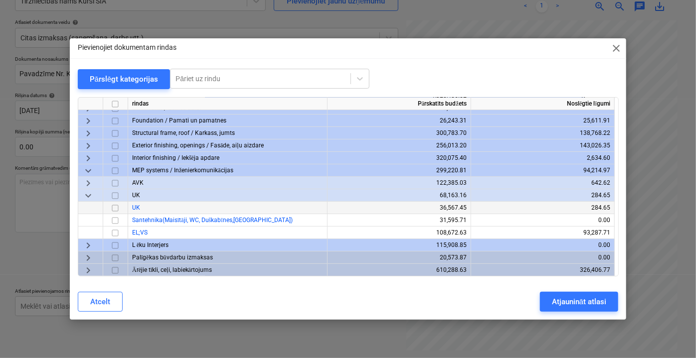
click at [90, 194] on span "keyboard_arrow_down" at bounding box center [88, 195] width 12 height 12
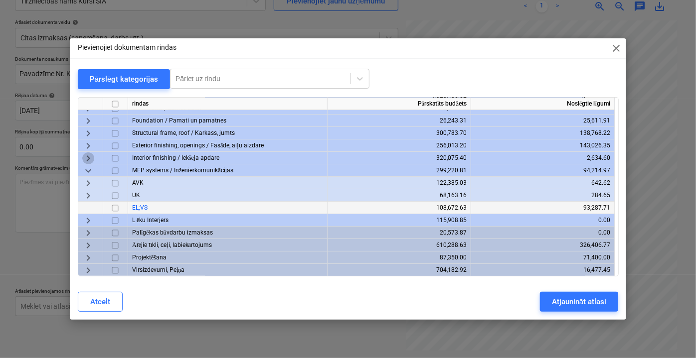
click at [88, 163] on span "keyboard_arrow_right" at bounding box center [88, 158] width 12 height 12
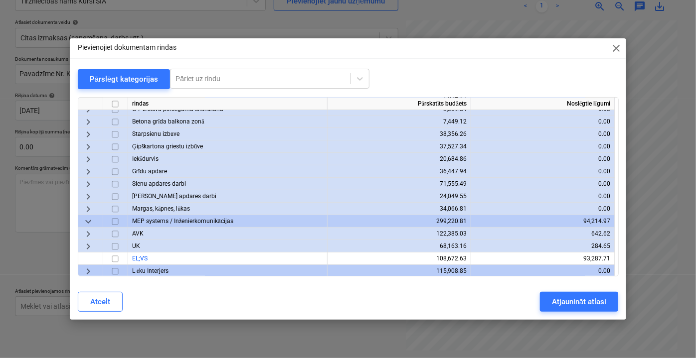
scroll to position [181, 0]
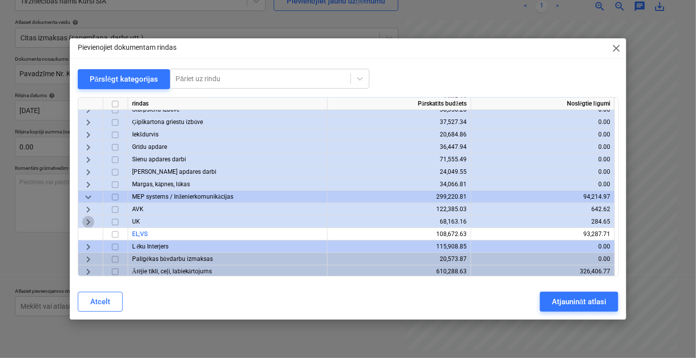
click at [86, 220] on span "keyboard_arrow_right" at bounding box center [88, 222] width 12 height 12
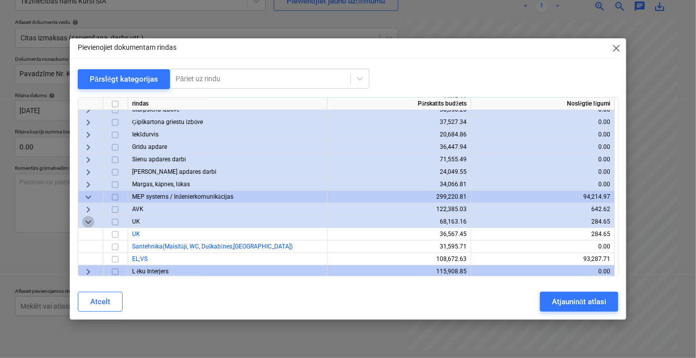
click at [89, 219] on span "keyboard_arrow_down" at bounding box center [88, 222] width 12 height 12
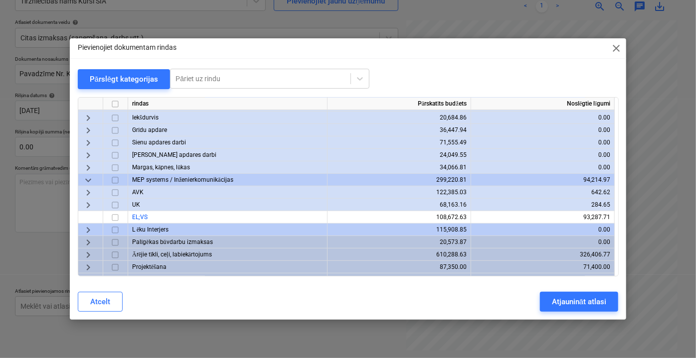
scroll to position [207, 0]
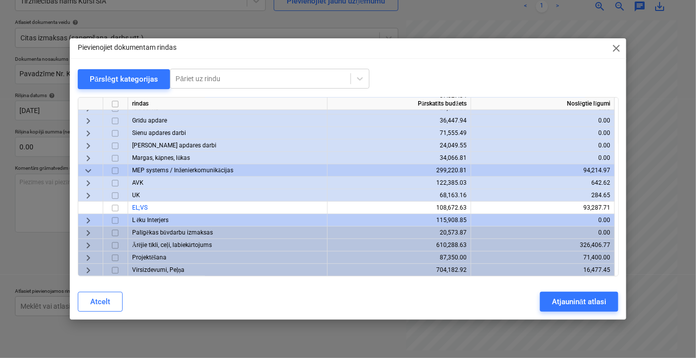
click at [90, 172] on span "keyboard_arrow_down" at bounding box center [88, 170] width 12 height 12
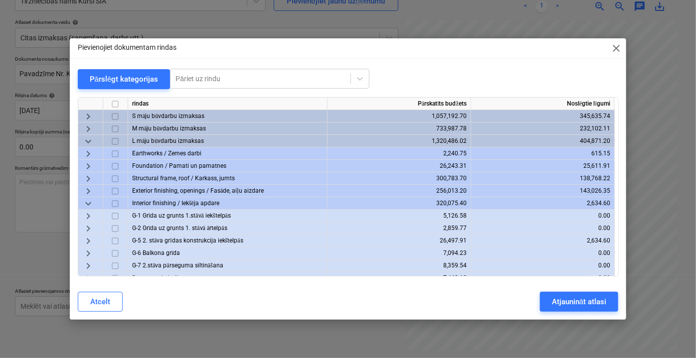
scroll to position [45, 0]
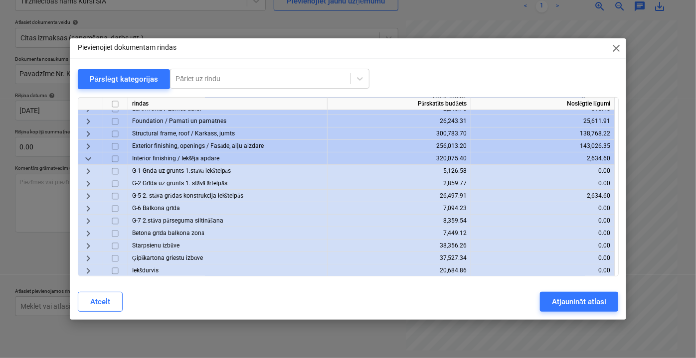
click at [87, 221] on span "keyboard_arrow_right" at bounding box center [88, 221] width 12 height 12
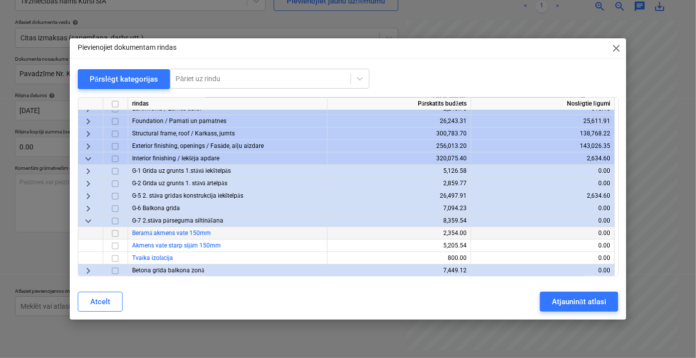
click at [117, 233] on input "checkbox" at bounding box center [115, 233] width 12 height 12
click at [116, 231] on input "checkbox" at bounding box center [115, 233] width 12 height 12
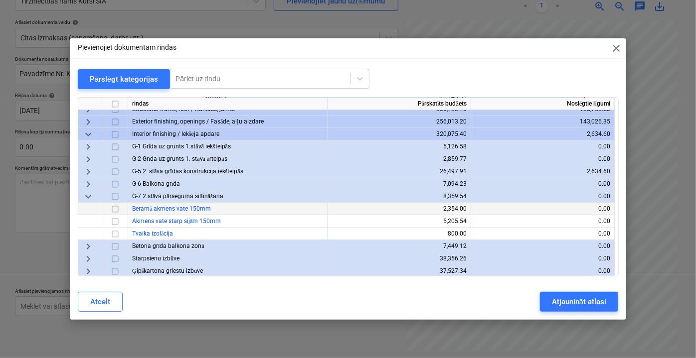
scroll to position [90, 0]
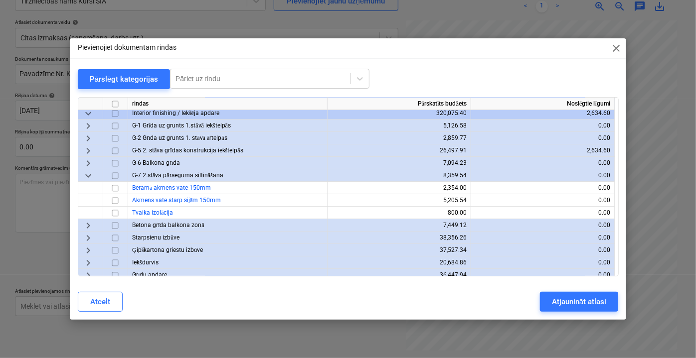
click at [90, 149] on span "keyboard_arrow_right" at bounding box center [88, 151] width 12 height 12
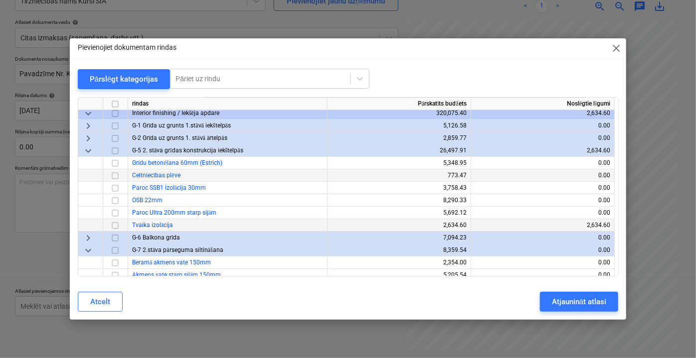
click at [115, 186] on input "checkbox" at bounding box center [115, 188] width 12 height 12
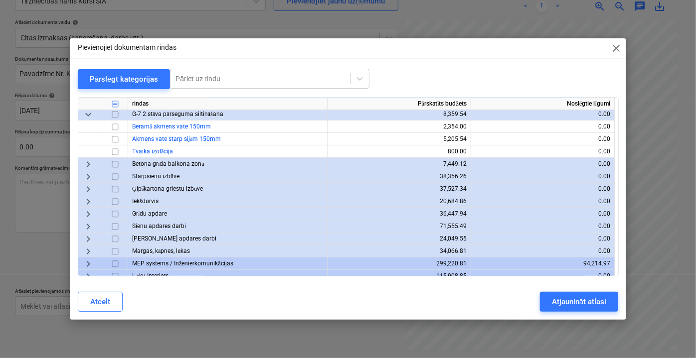
scroll to position [136, 0]
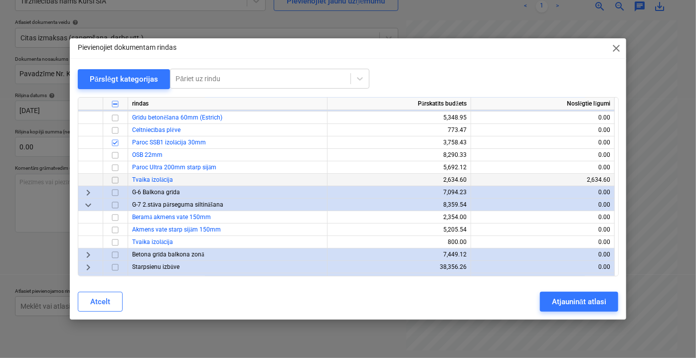
click at [88, 206] on span "keyboard_arrow_down" at bounding box center [88, 205] width 12 height 12
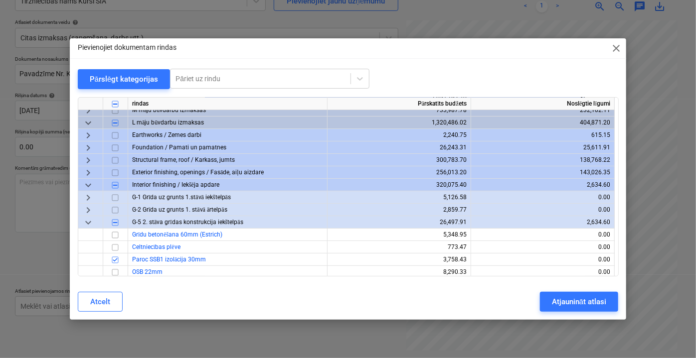
scroll to position [0, 0]
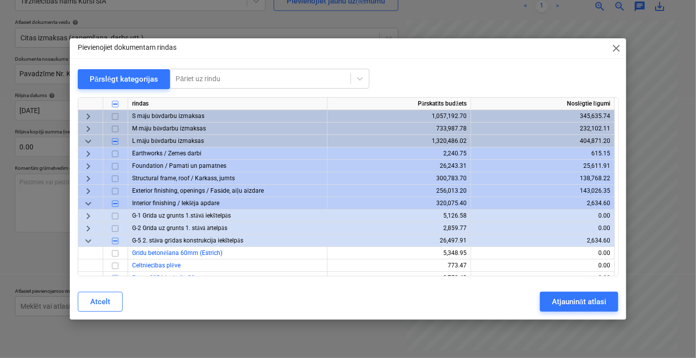
click at [87, 130] on span "keyboard_arrow_right" at bounding box center [88, 129] width 12 height 12
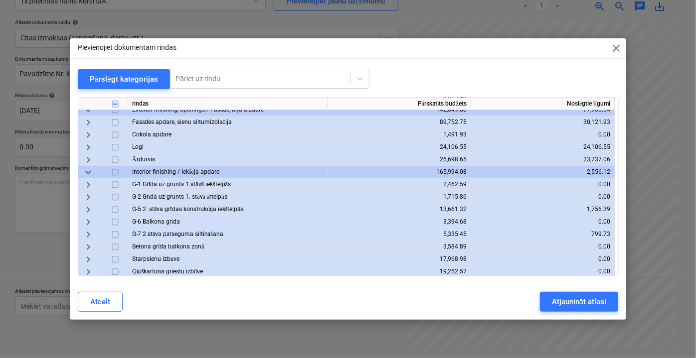
scroll to position [226, 0]
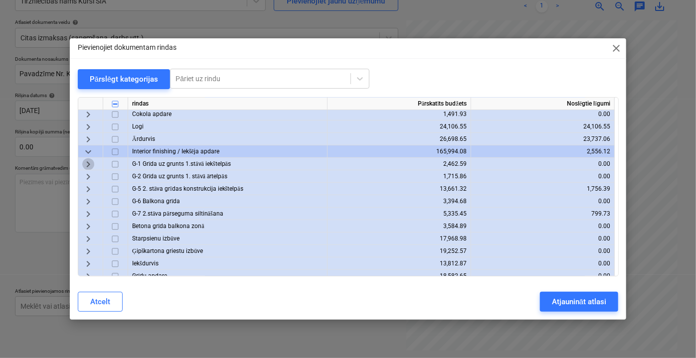
click at [88, 165] on span "keyboard_arrow_right" at bounding box center [88, 164] width 12 height 12
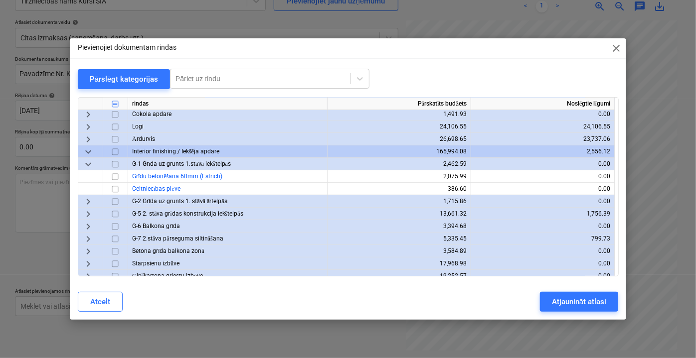
click at [88, 165] on span "keyboard_arrow_down" at bounding box center [88, 164] width 12 height 12
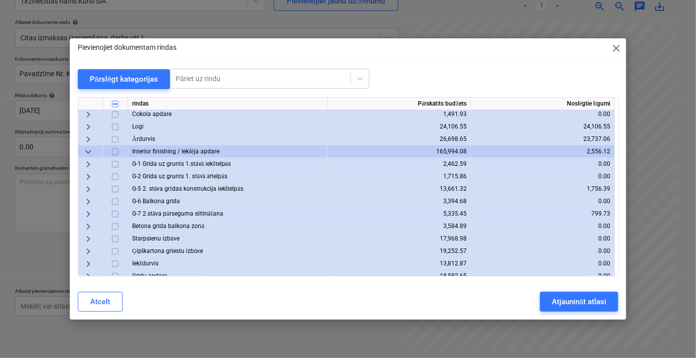
click at [90, 190] on span "keyboard_arrow_right" at bounding box center [88, 189] width 12 height 12
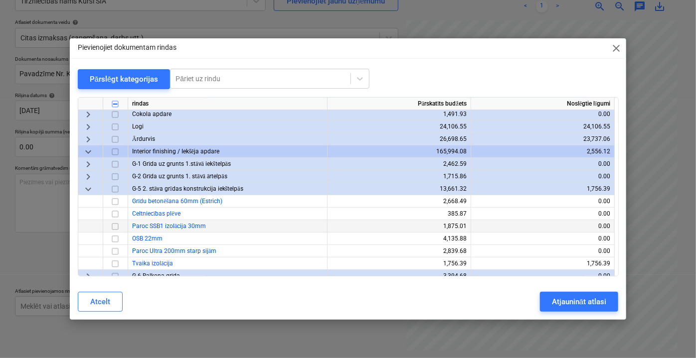
click at [112, 228] on input "checkbox" at bounding box center [115, 226] width 12 height 12
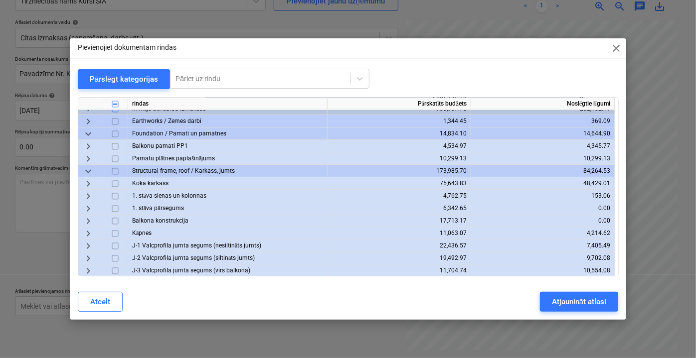
scroll to position [0, 0]
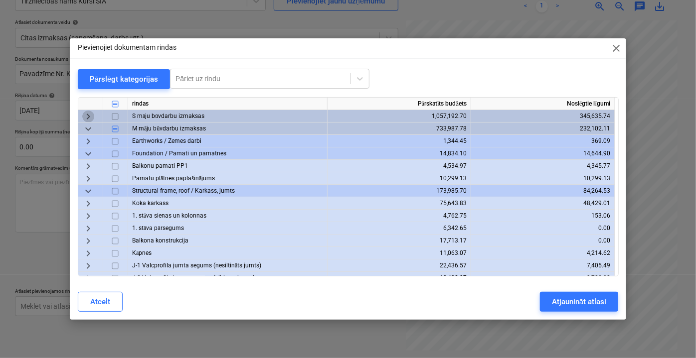
click at [85, 116] on span "keyboard_arrow_right" at bounding box center [88, 116] width 12 height 12
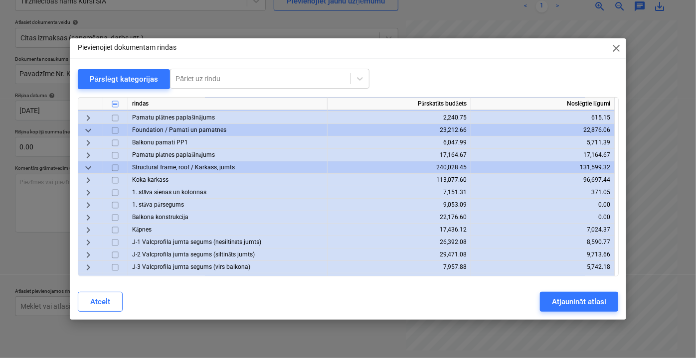
scroll to position [45, 0]
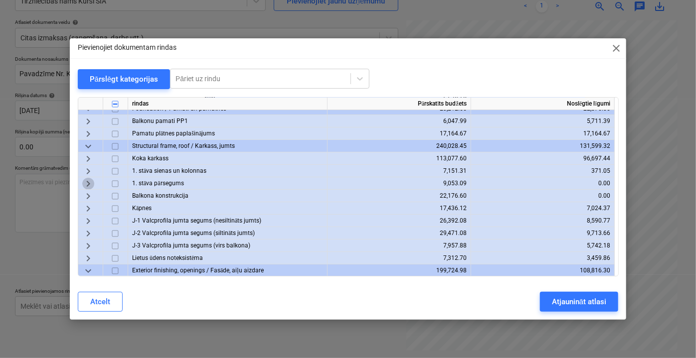
click at [88, 182] on span "keyboard_arrow_right" at bounding box center [88, 183] width 12 height 12
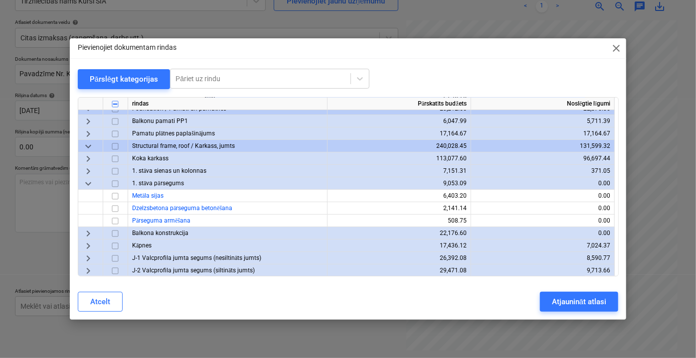
click at [88, 182] on span "keyboard_arrow_down" at bounding box center [88, 183] width 12 height 12
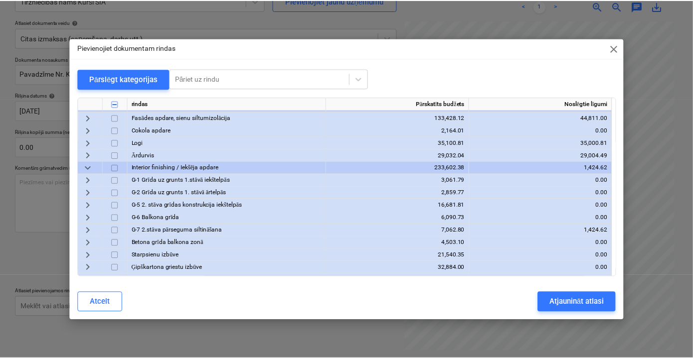
scroll to position [226, 0]
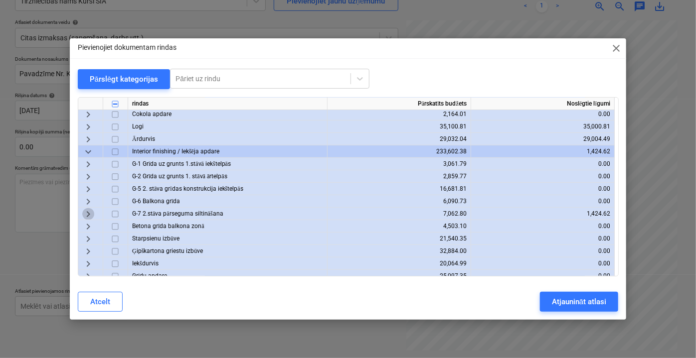
click at [85, 213] on span "keyboard_arrow_right" at bounding box center [88, 214] width 12 height 12
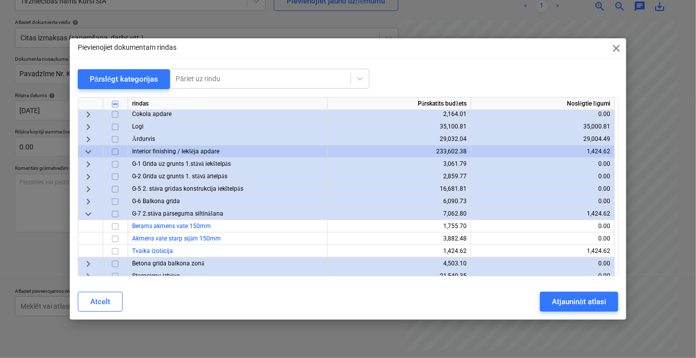
click at [87, 213] on span "keyboard_arrow_down" at bounding box center [88, 214] width 12 height 12
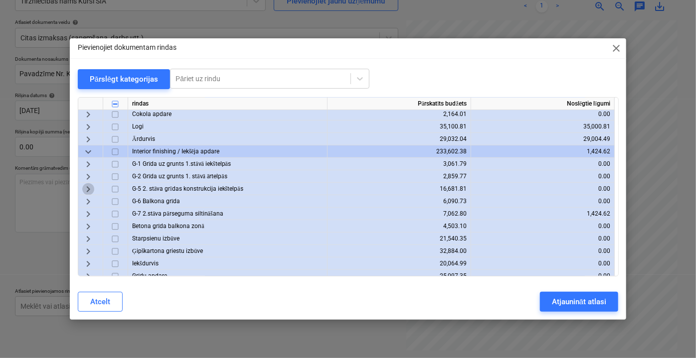
click at [85, 183] on span "keyboard_arrow_right" at bounding box center [88, 189] width 12 height 12
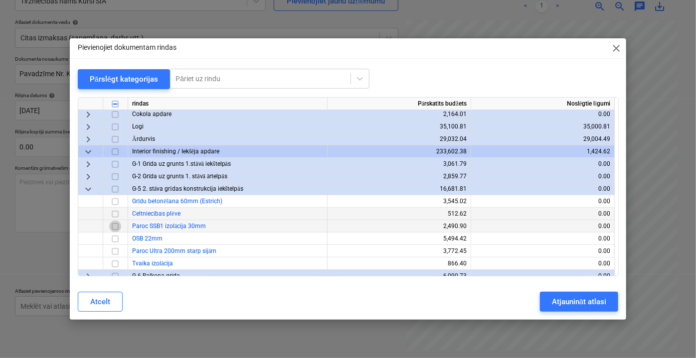
click at [117, 228] on input "checkbox" at bounding box center [115, 226] width 12 height 12
click at [550, 302] on button "Atjaunināt atlasi" at bounding box center [579, 302] width 78 height 20
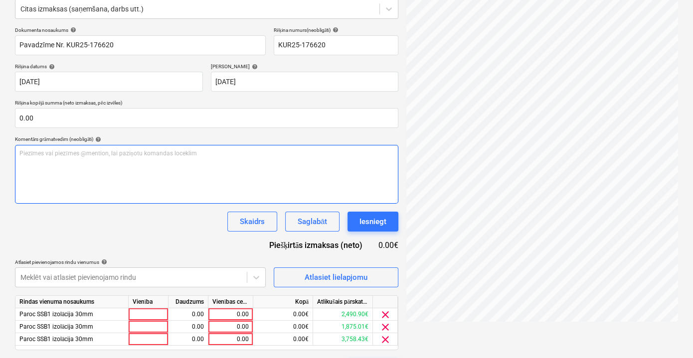
scroll to position [155, 0]
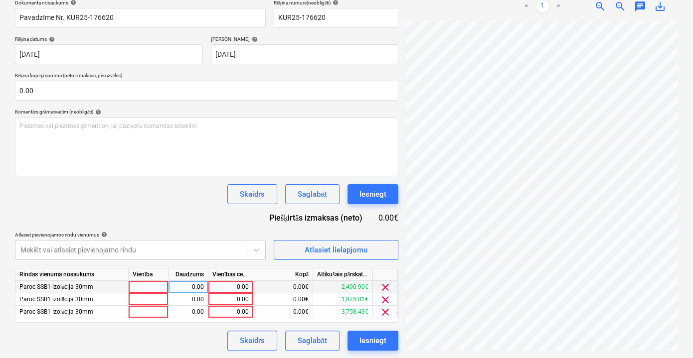
click at [222, 286] on div "0.00" at bounding box center [230, 287] width 36 height 12
type input "2787.55"
drag, startPoint x: 222, startPoint y: 286, endPoint x: 257, endPoint y: 289, distance: 35.5
click at [0, 0] on div "Paroc SSB1 izolācija 30mm 0.00 2787.55 0.00€ 2,490.90€ clear" at bounding box center [0, 0] width 0 height 0
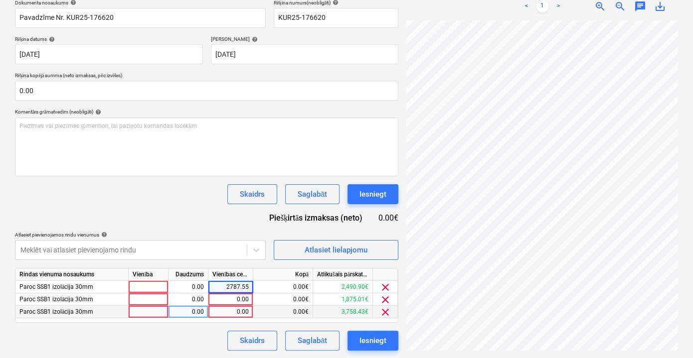
click at [245, 312] on div "0.00" at bounding box center [230, 312] width 36 height 12
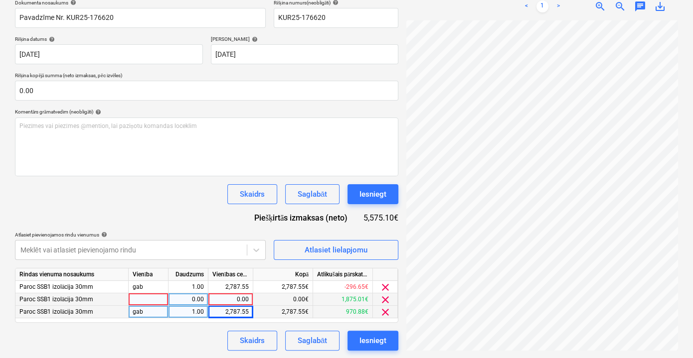
click at [235, 298] on div "0.00" at bounding box center [230, 300] width 36 height 12
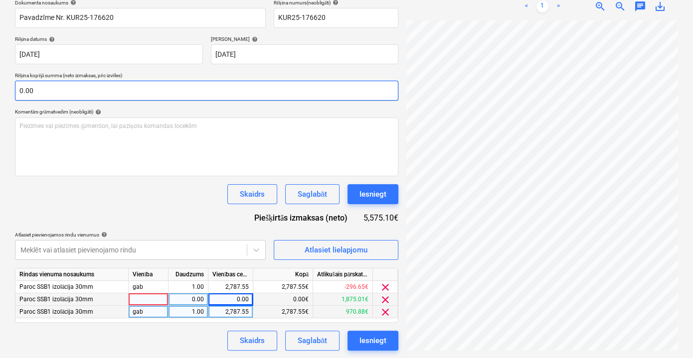
click at [122, 95] on input "0.00" at bounding box center [206, 91] width 383 height 20
click at [106, 93] on input "text" at bounding box center [206, 91] width 383 height 20
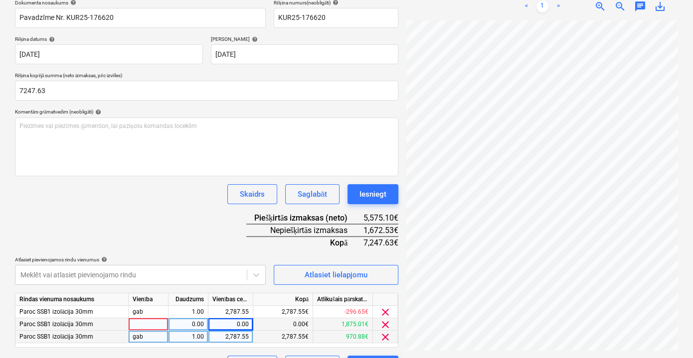
type input "7,247.63"
click at [156, 201] on div "Skaidrs Saglabāt Iesniegt" at bounding box center [206, 194] width 383 height 20
click at [238, 325] on div "0.00" at bounding box center [230, 324] width 36 height 12
type input "1672.53"
click at [222, 252] on div "Dokumenta nosaukums help Pavadzīme Nr. KUR25-176620 Rēķina numurs (neobligāti) …" at bounding box center [206, 188] width 383 height 376
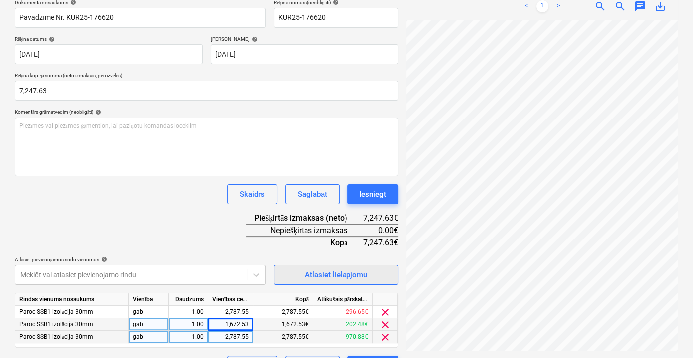
scroll to position [180, 0]
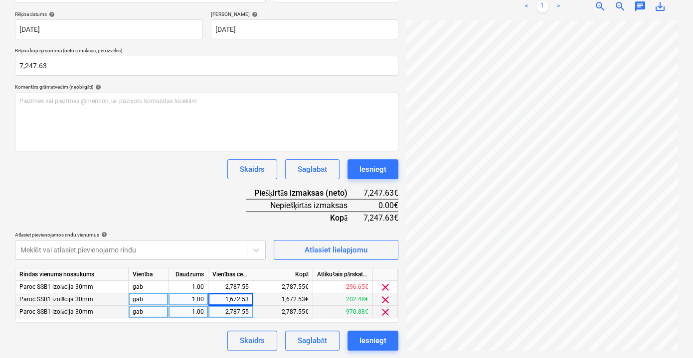
click at [233, 233] on div "Atlasiet pievienojamos rindu [DEMOGRAPHIC_DATA] help" at bounding box center [140, 235] width 251 height 6
click at [242, 283] on div "2,787.55" at bounding box center [230, 287] width 36 height 12
click at [194, 223] on div "Dokumenta nosaukums help Pavadzīme Nr. KUR25-176620 Rēķina numurs (neobligāti) …" at bounding box center [206, 163] width 383 height 376
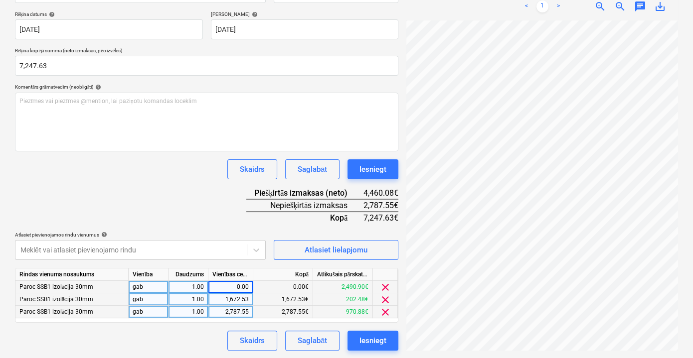
click at [240, 290] on div "0.00" at bounding box center [230, 287] width 36 height 12
type input "2490.90"
click at [220, 211] on div "Dokumenta nosaukums help Pavadzīme Nr. KUR25-176620 Rēķina numurs (neobligāti) …" at bounding box center [206, 163] width 383 height 376
click at [243, 313] on div "2,787.55" at bounding box center [230, 312] width 36 height 12
type input "3084.2"
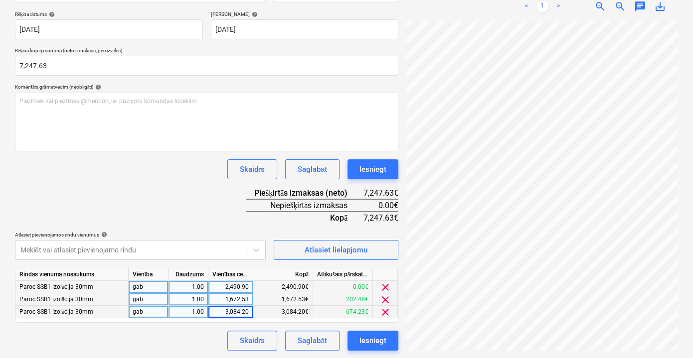
click at [162, 342] on div "Skaidrs Saglabāt Iesniegt" at bounding box center [206, 341] width 383 height 20
click at [324, 341] on div "Saglabāt" at bounding box center [312, 340] width 29 height 13
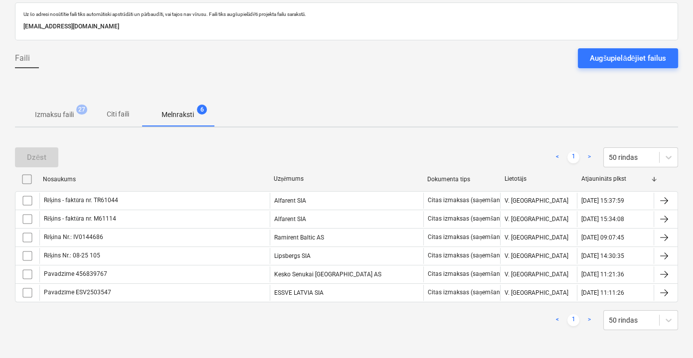
scroll to position [49, 0]
